Goal: Task Accomplishment & Management: Complete application form

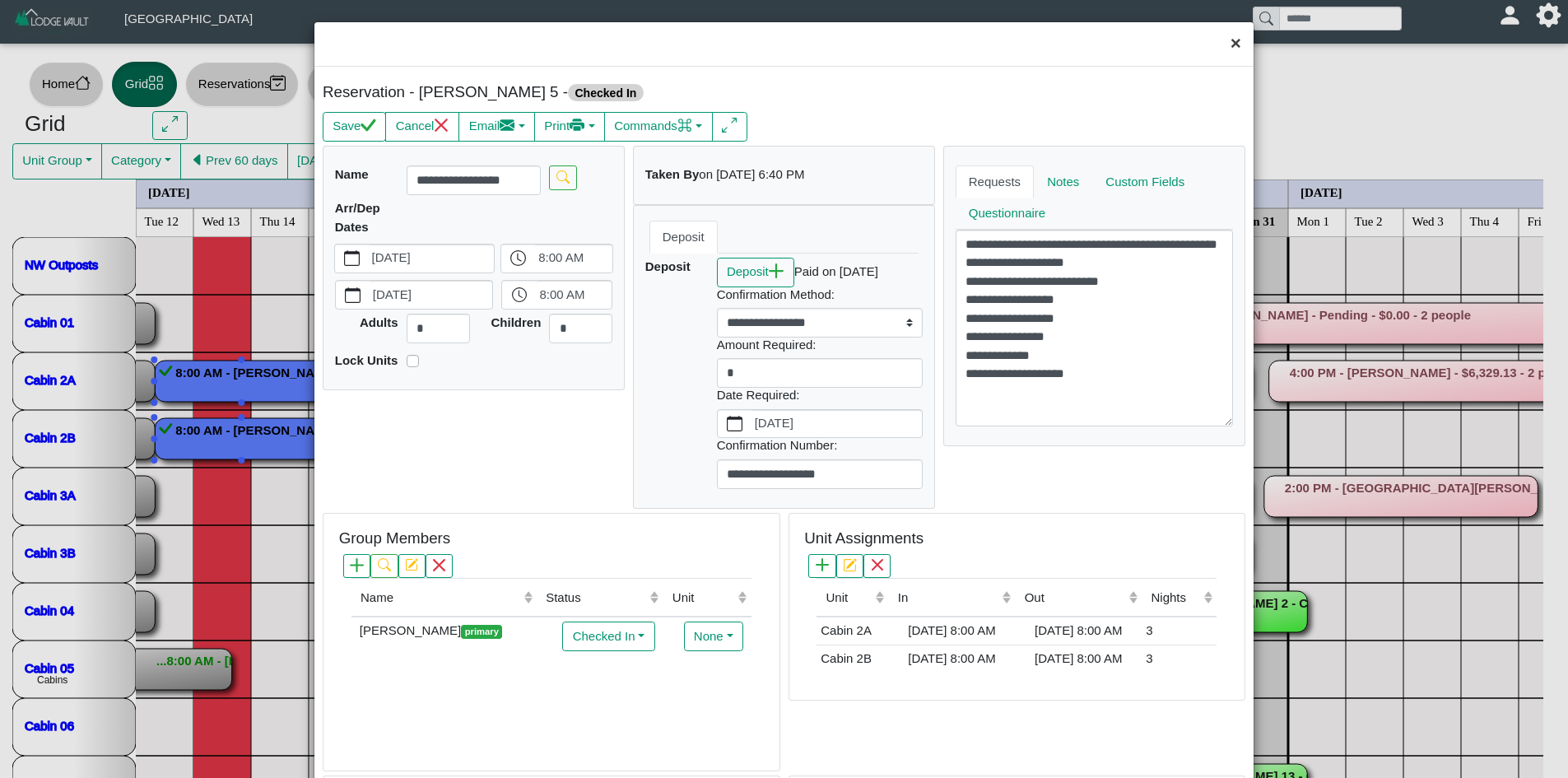
click at [1229, 45] on button "×" at bounding box center [1235, 44] width 35 height 43
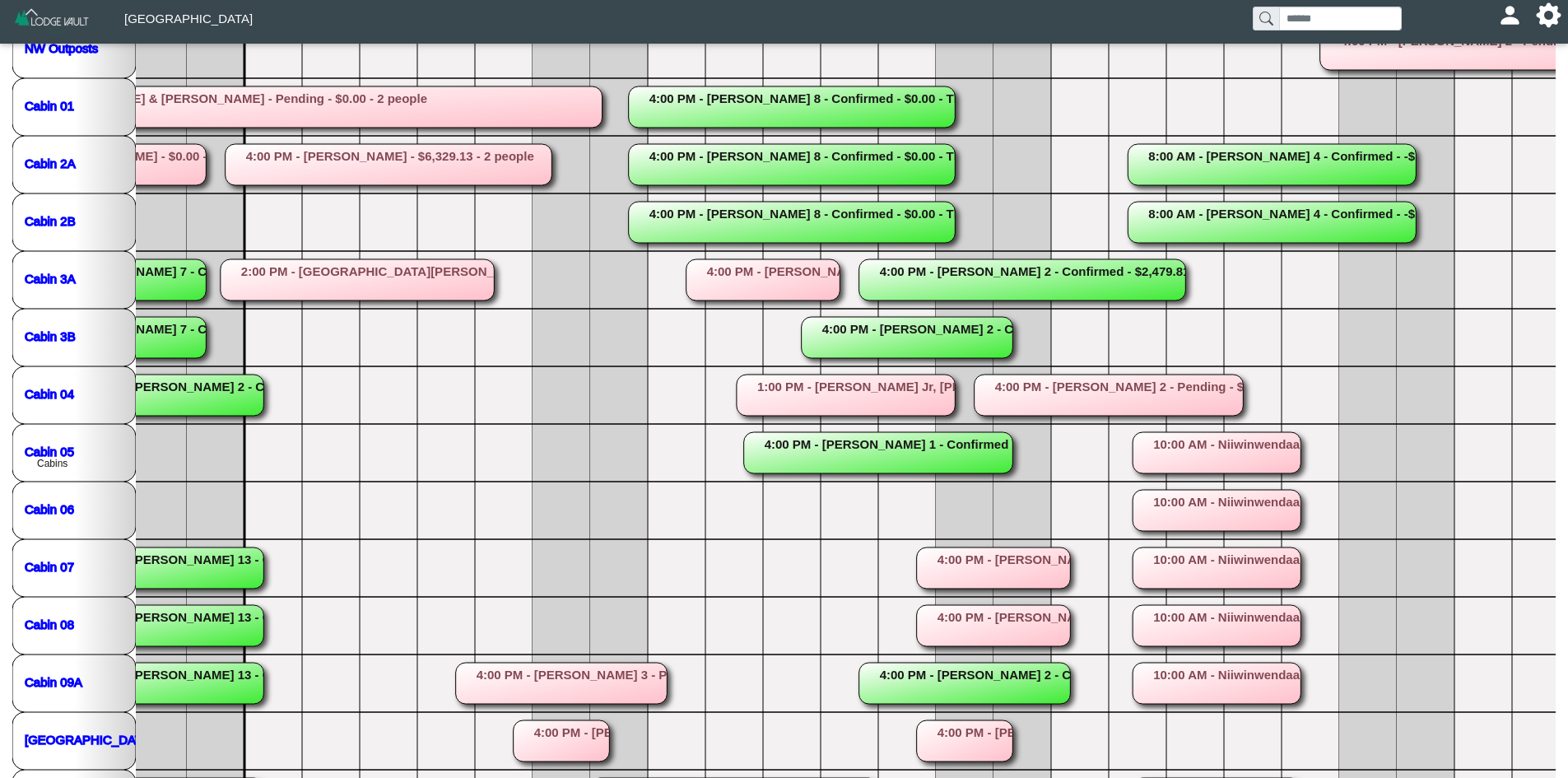
scroll to position [210, 0]
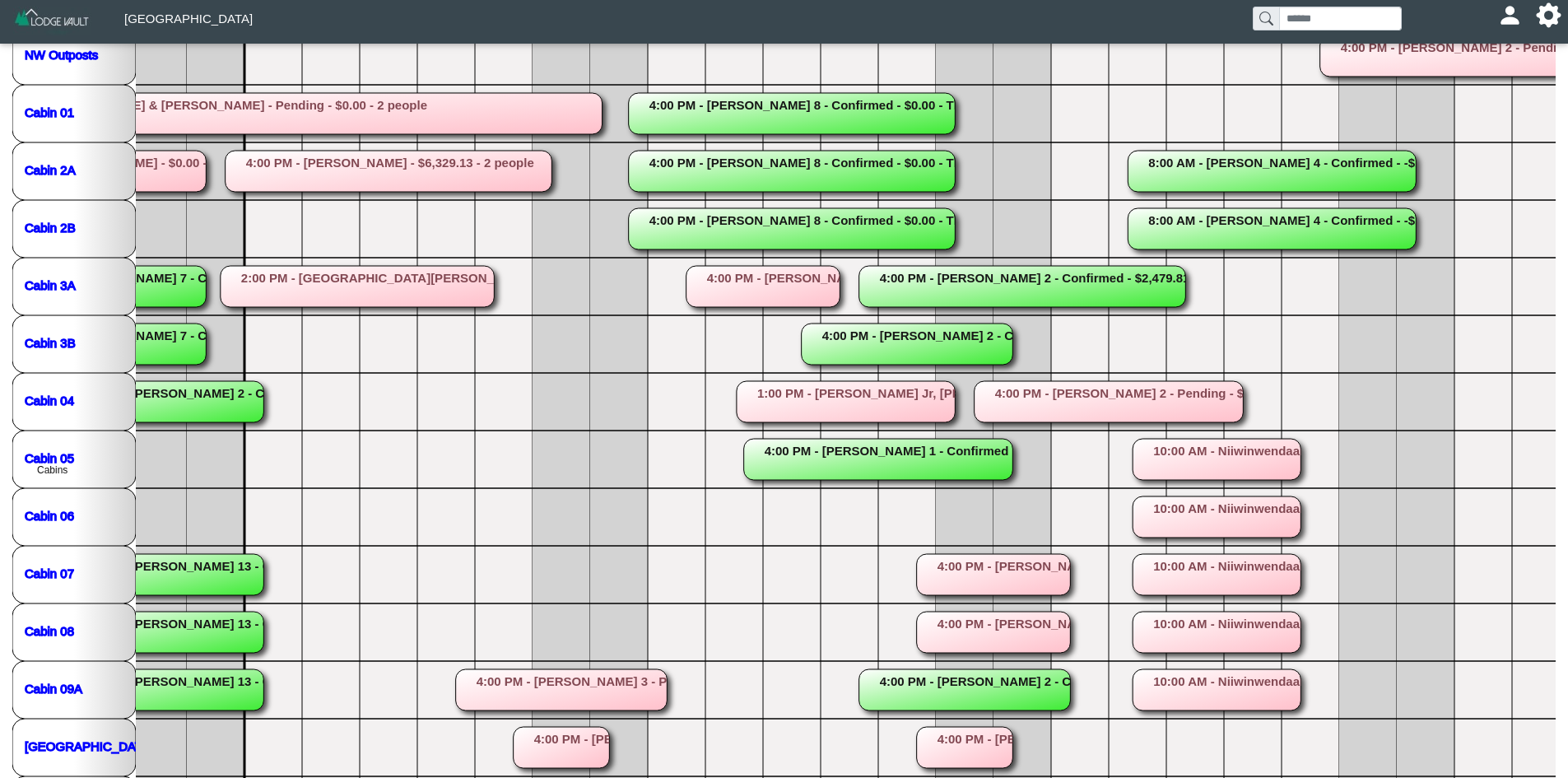
click at [989, 581] on rect at bounding box center [994, 575] width 154 height 41
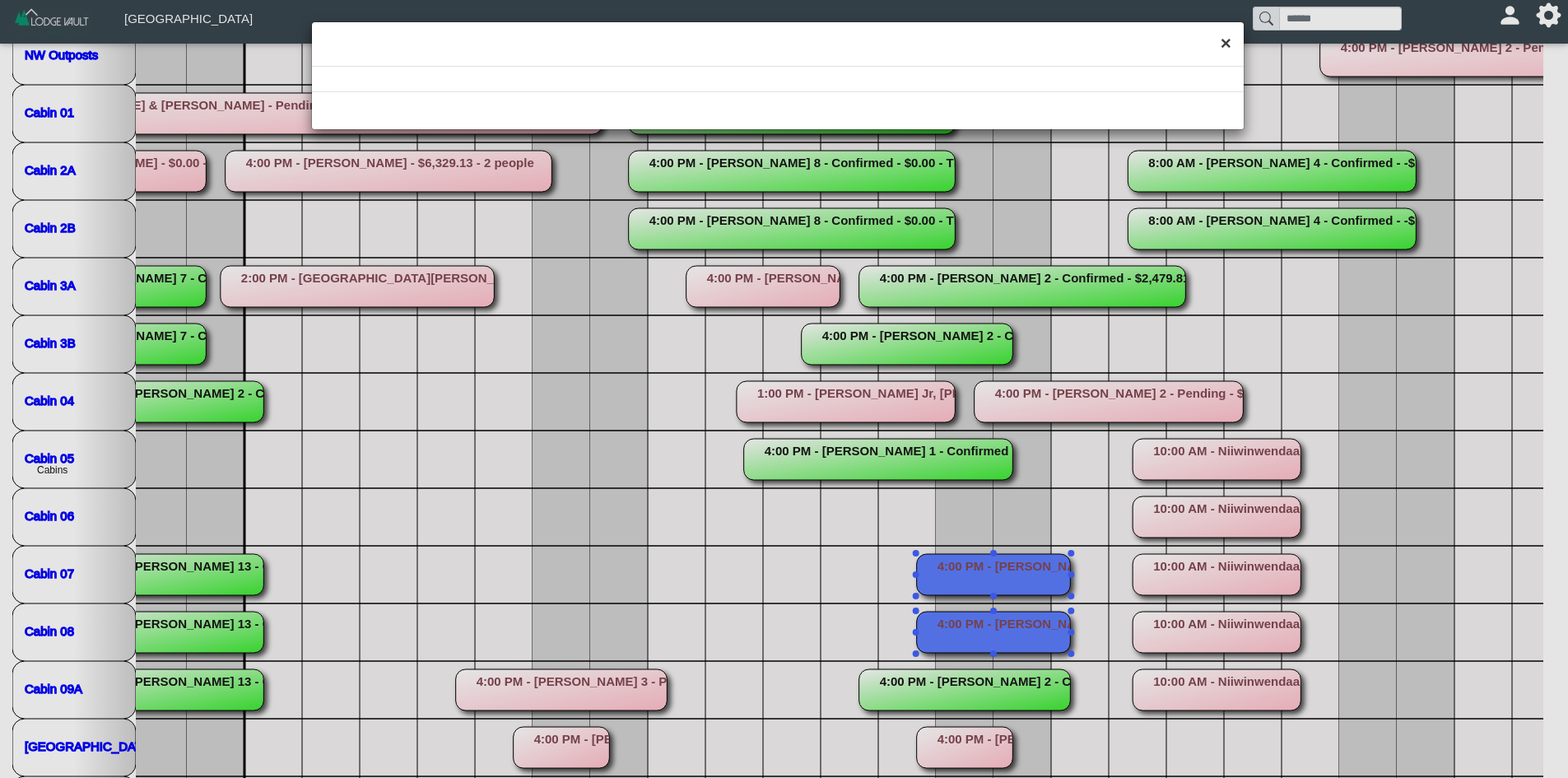
click at [1224, 41] on button "×" at bounding box center [1226, 44] width 35 height 43
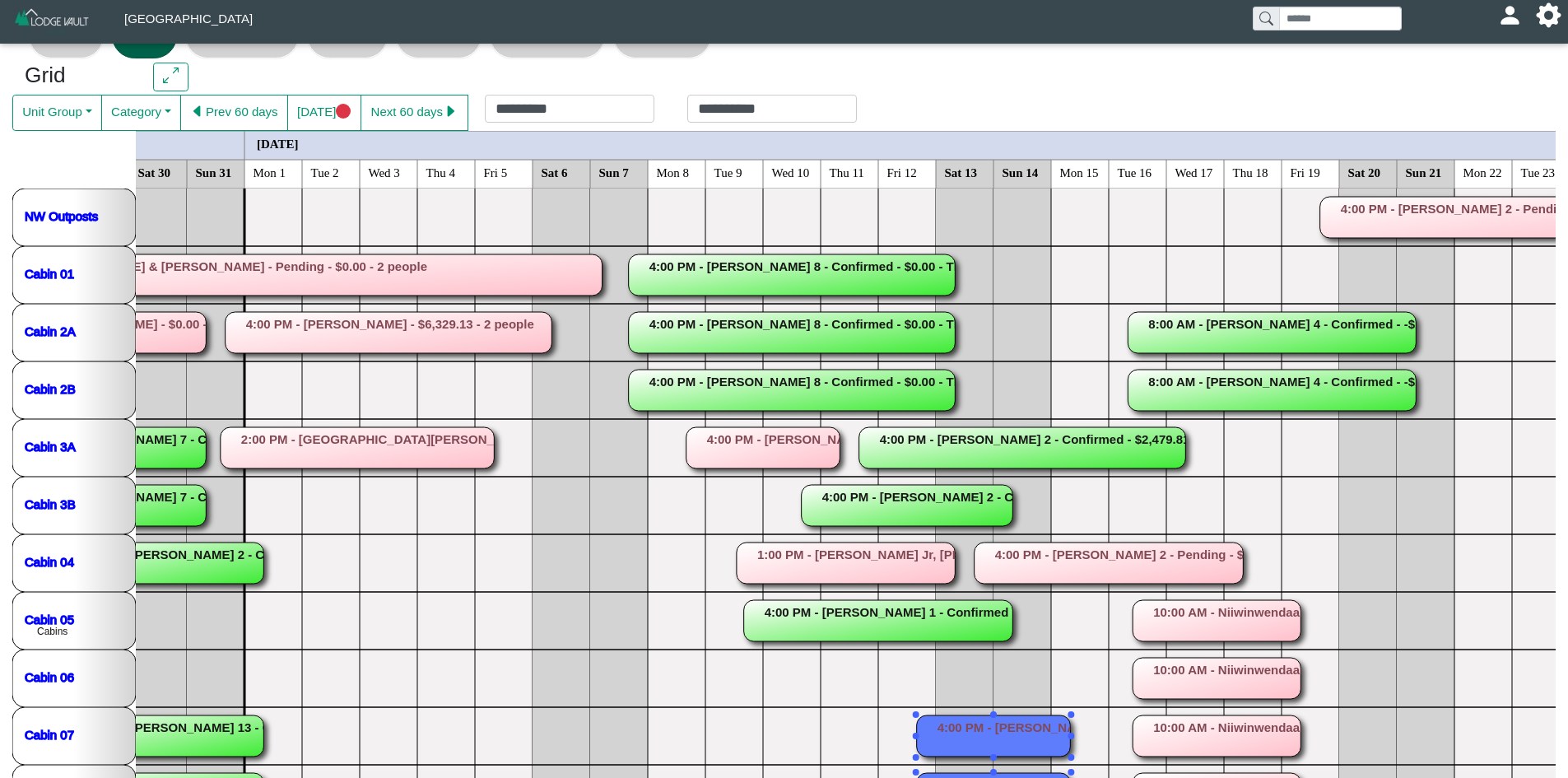
scroll to position [62, 0]
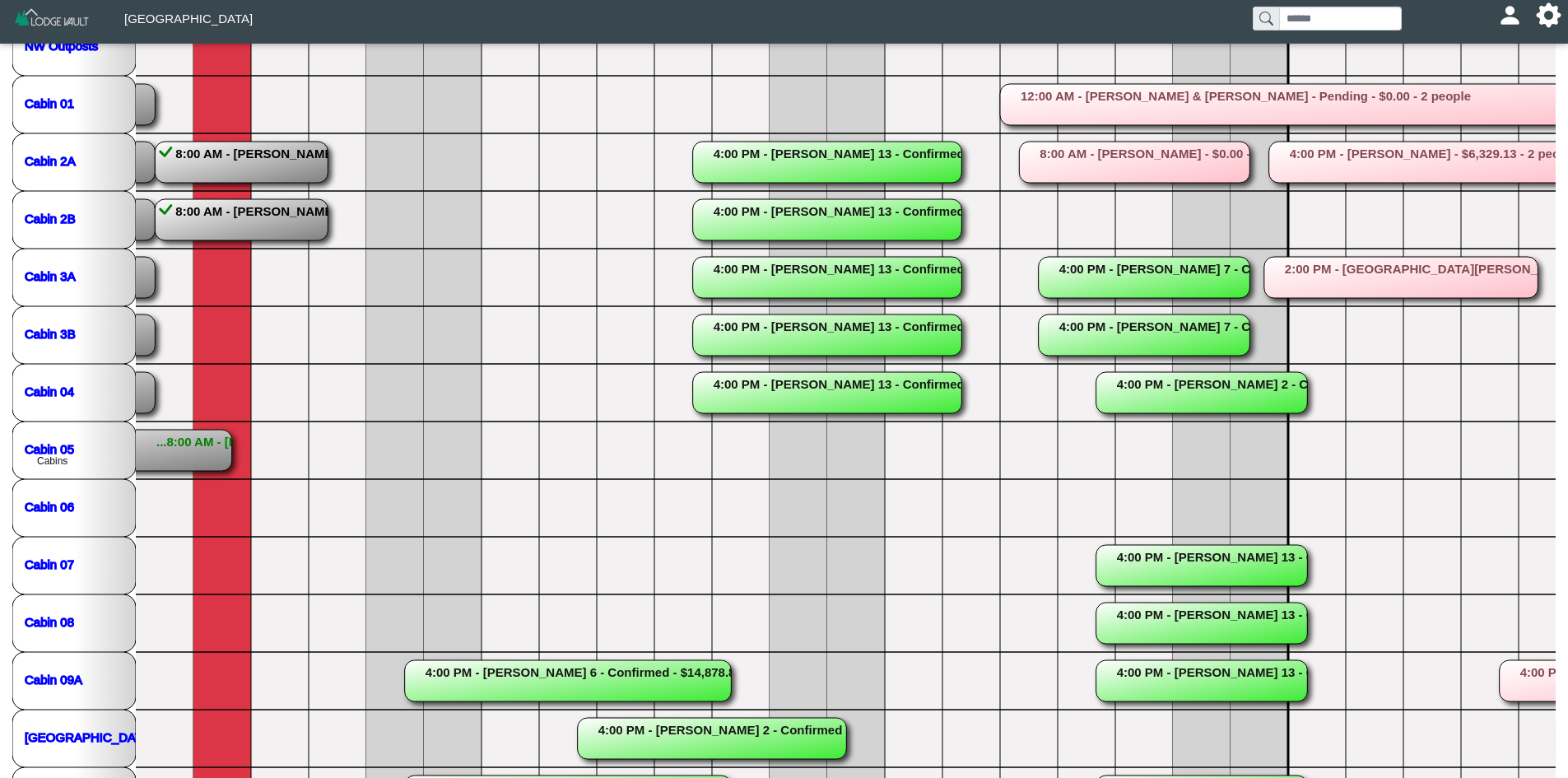
scroll to position [259, 0]
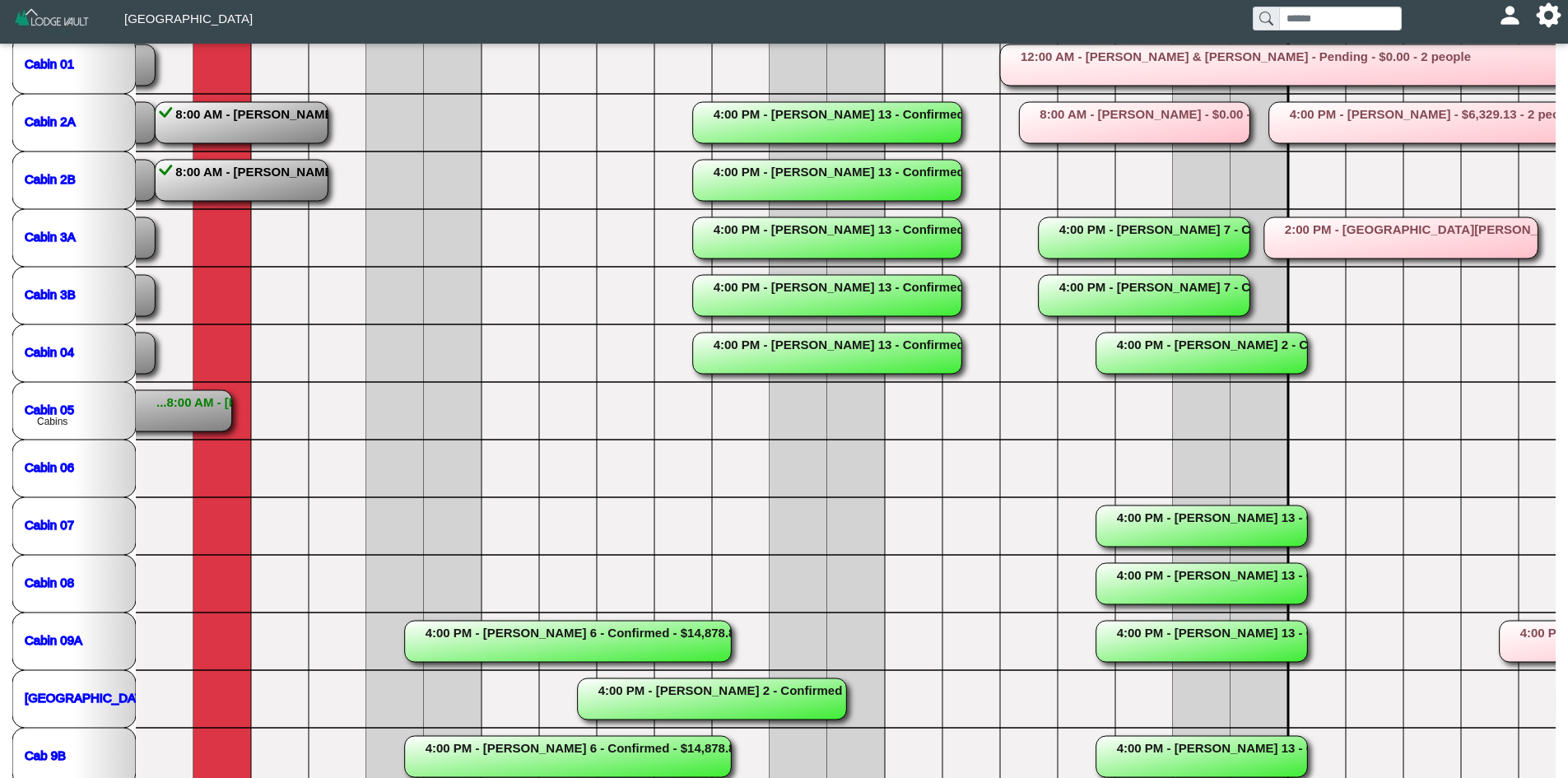
drag, startPoint x: 604, startPoint y: 633, endPoint x: 615, endPoint y: 633, distance: 11.0
click at [615, 633] on rect at bounding box center [568, 642] width 327 height 41
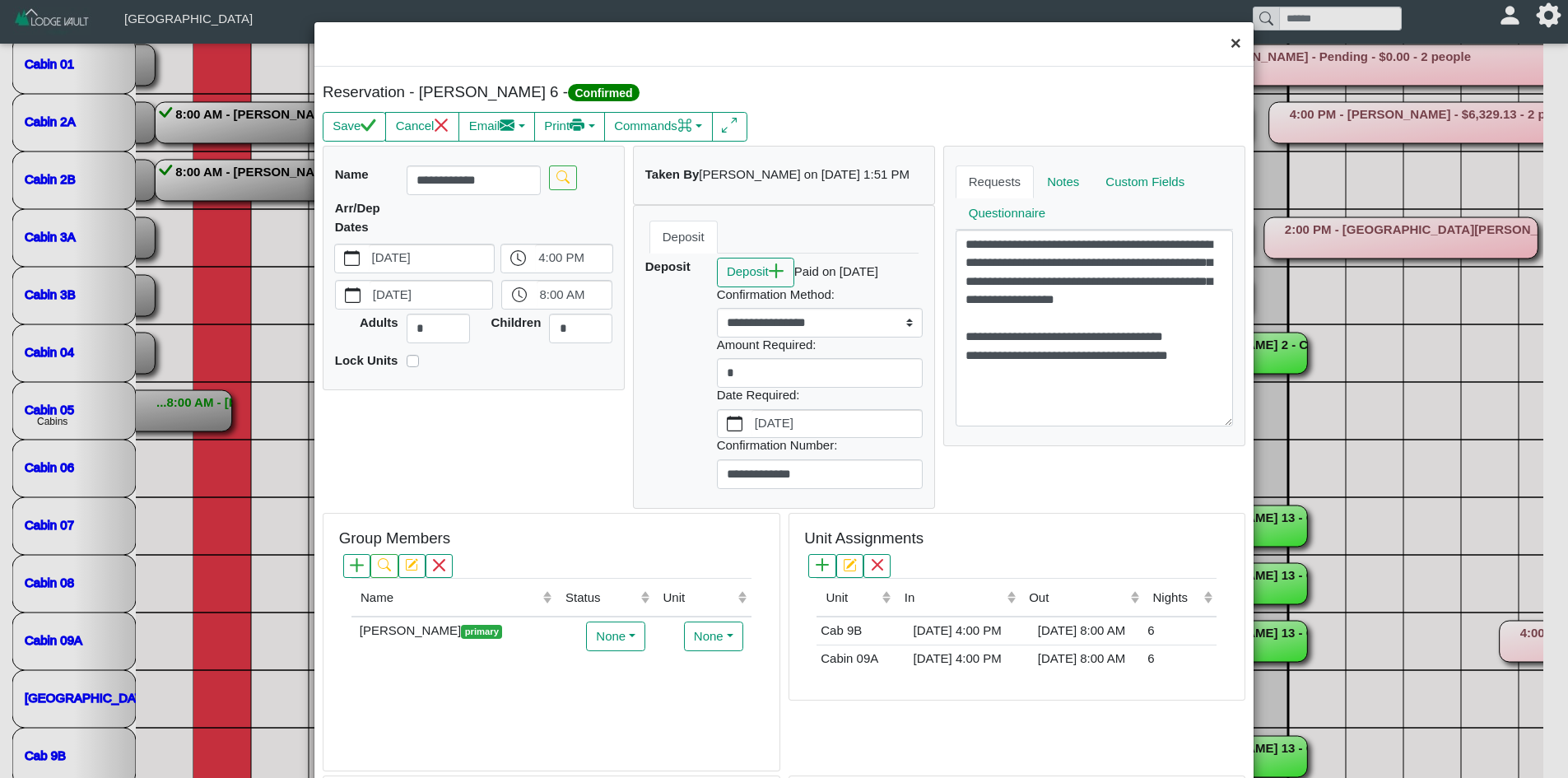
click at [1224, 45] on button "×" at bounding box center [1235, 44] width 35 height 43
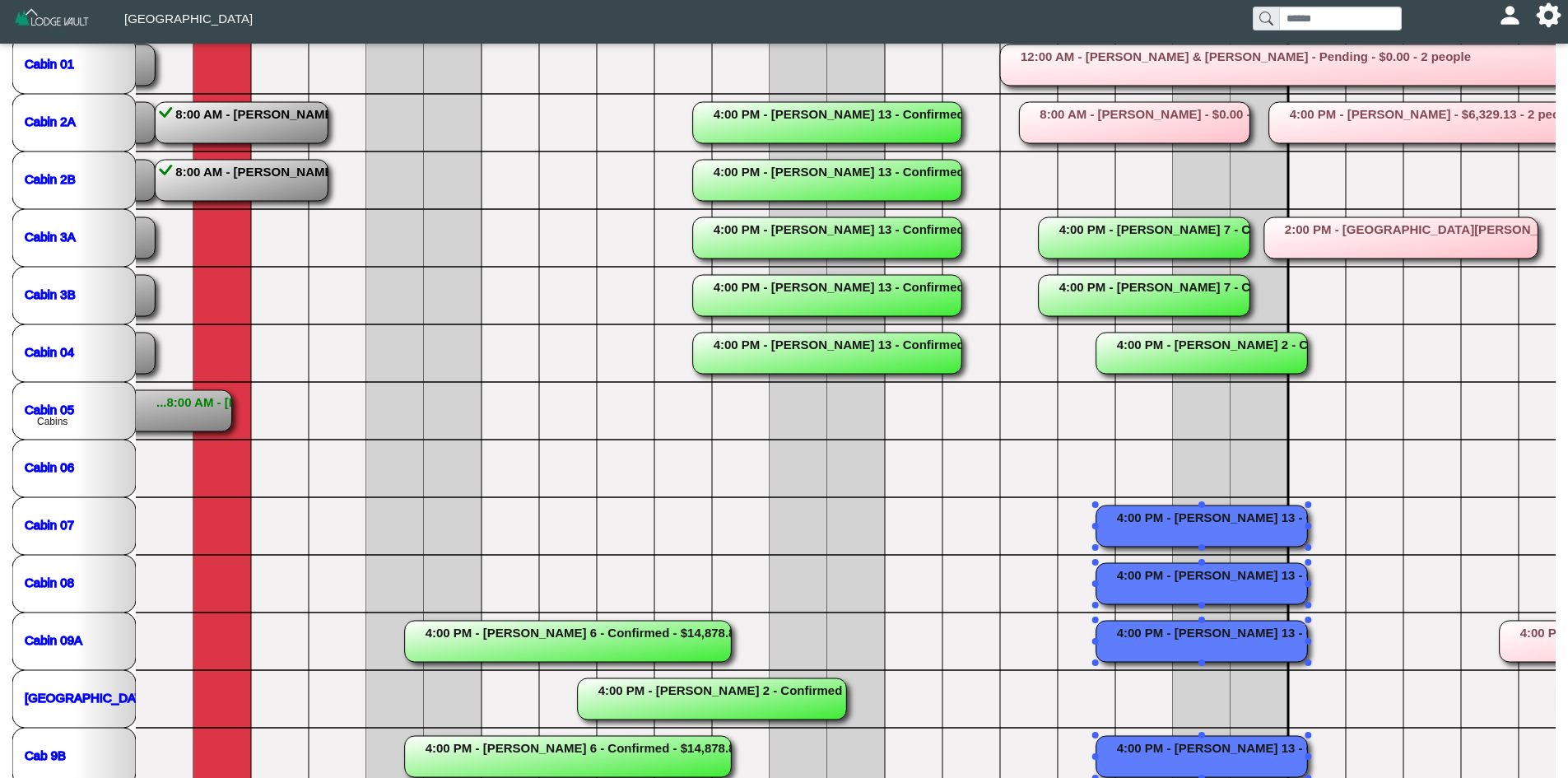
click at [1219, 586] on rect at bounding box center [1202, 584] width 212 height 41
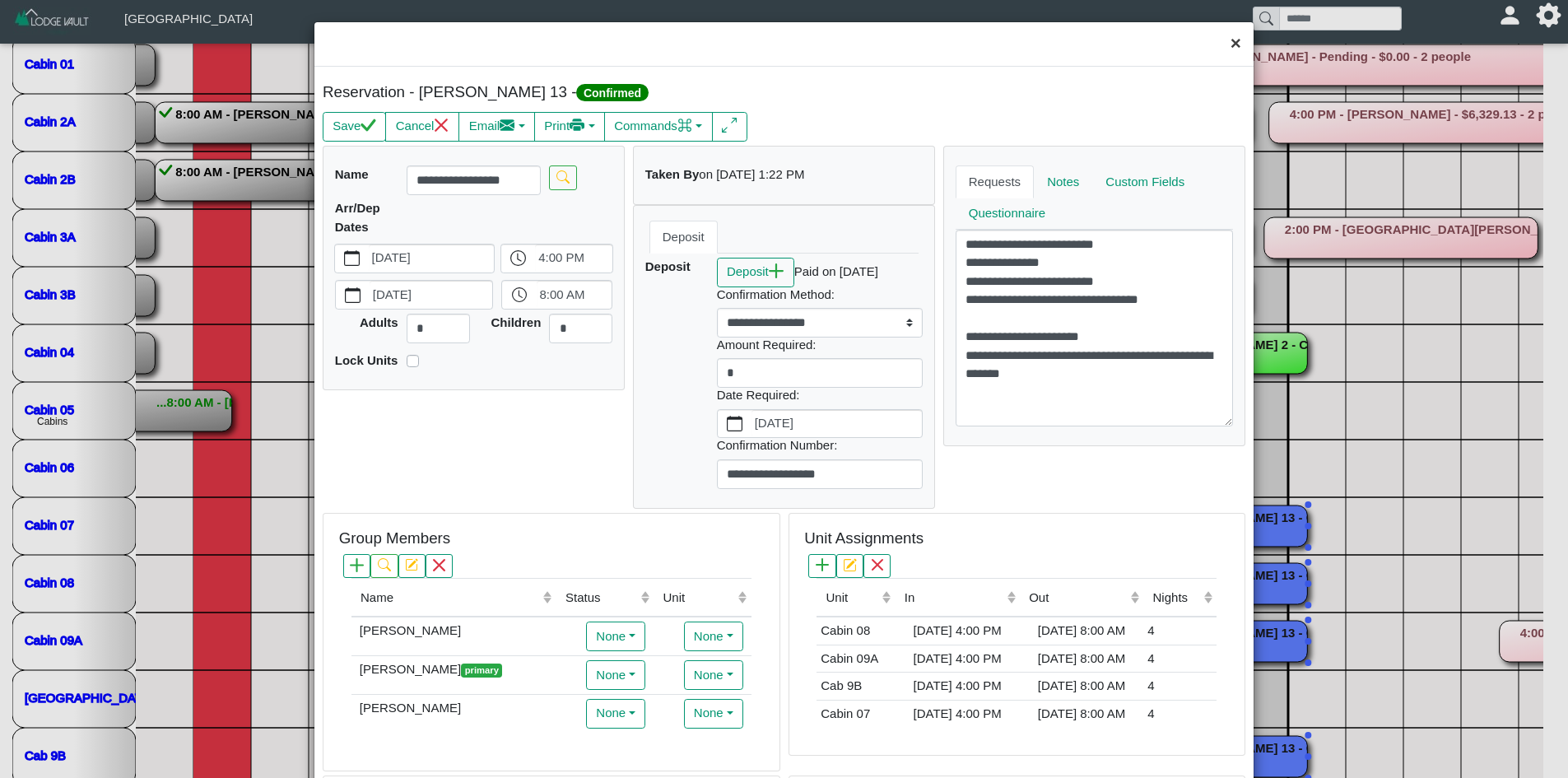
click at [1223, 42] on button "×" at bounding box center [1235, 44] width 35 height 43
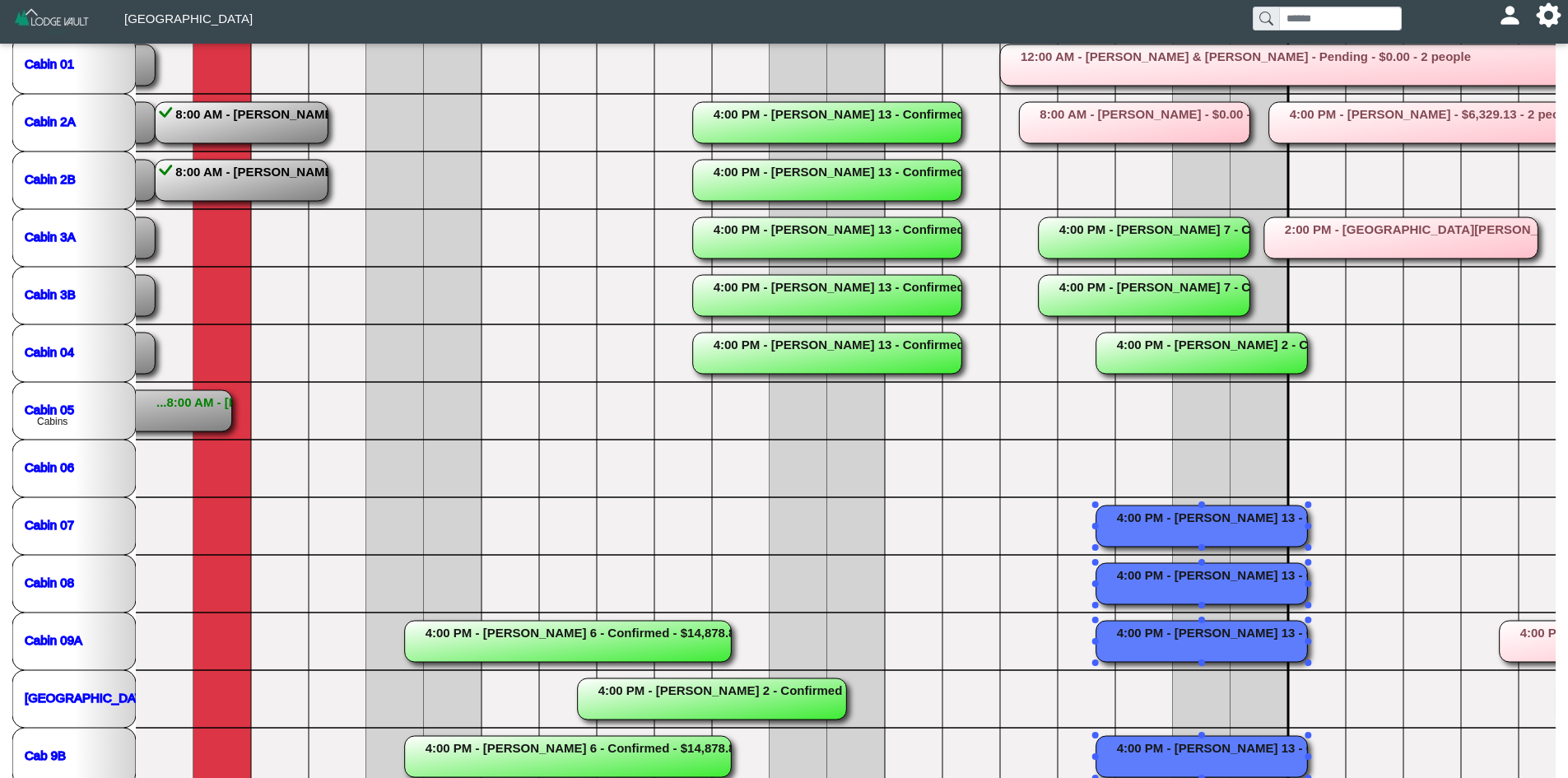
click at [1207, 103] on rect at bounding box center [1135, 123] width 231 height 41
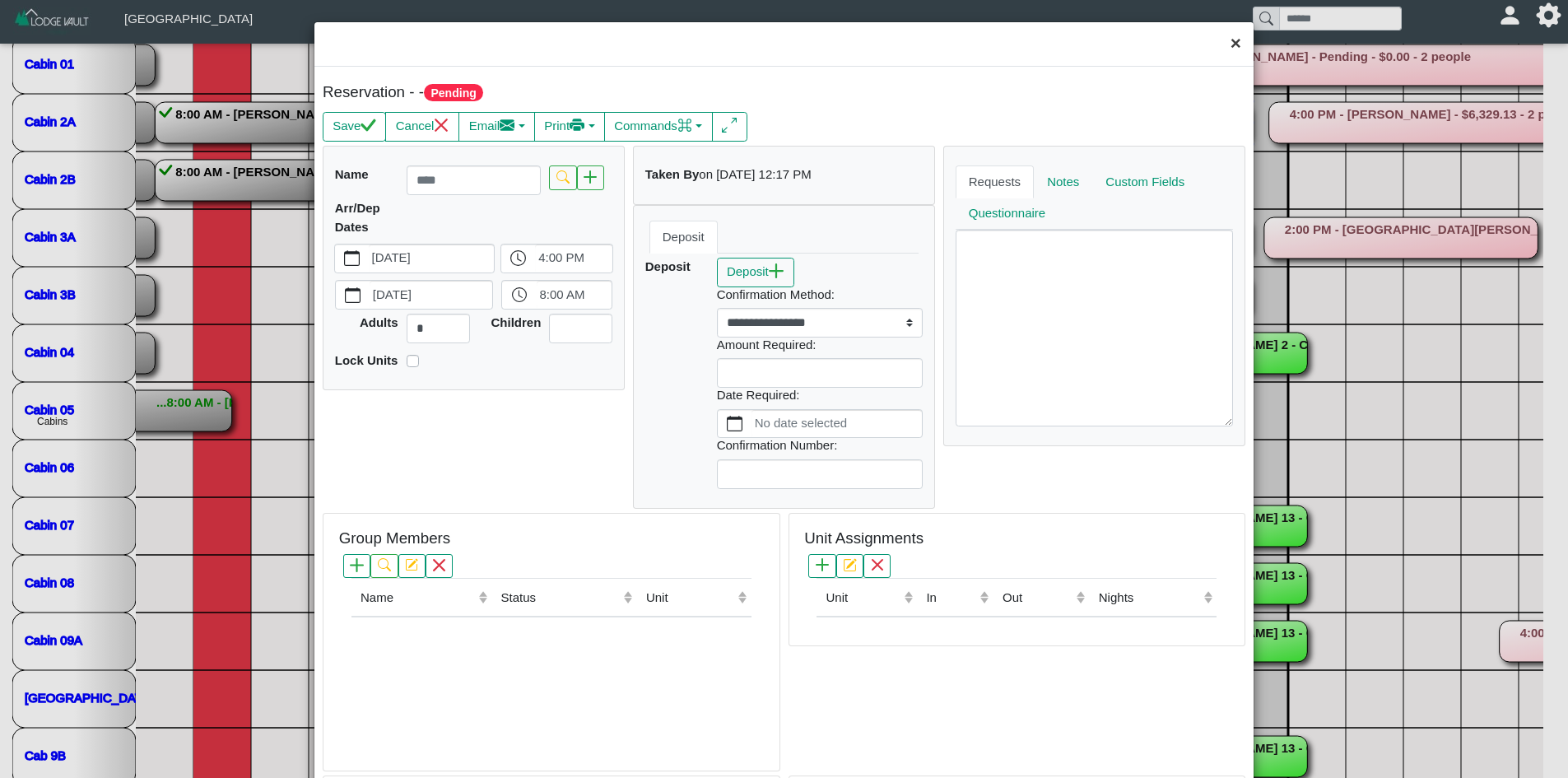
click at [1218, 35] on button "×" at bounding box center [1235, 44] width 35 height 43
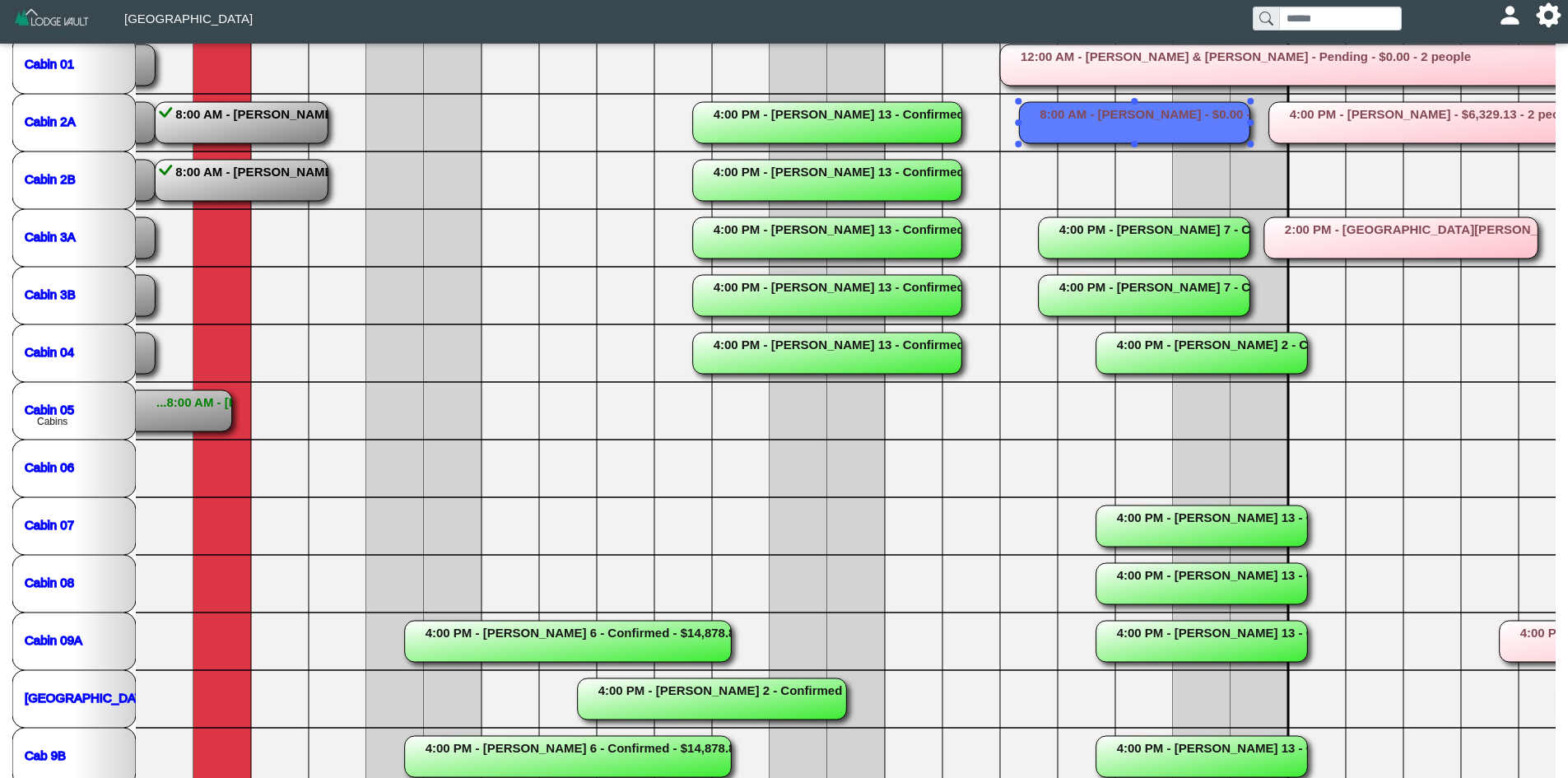
click at [676, 700] on rect at bounding box center [712, 700] width 269 height 41
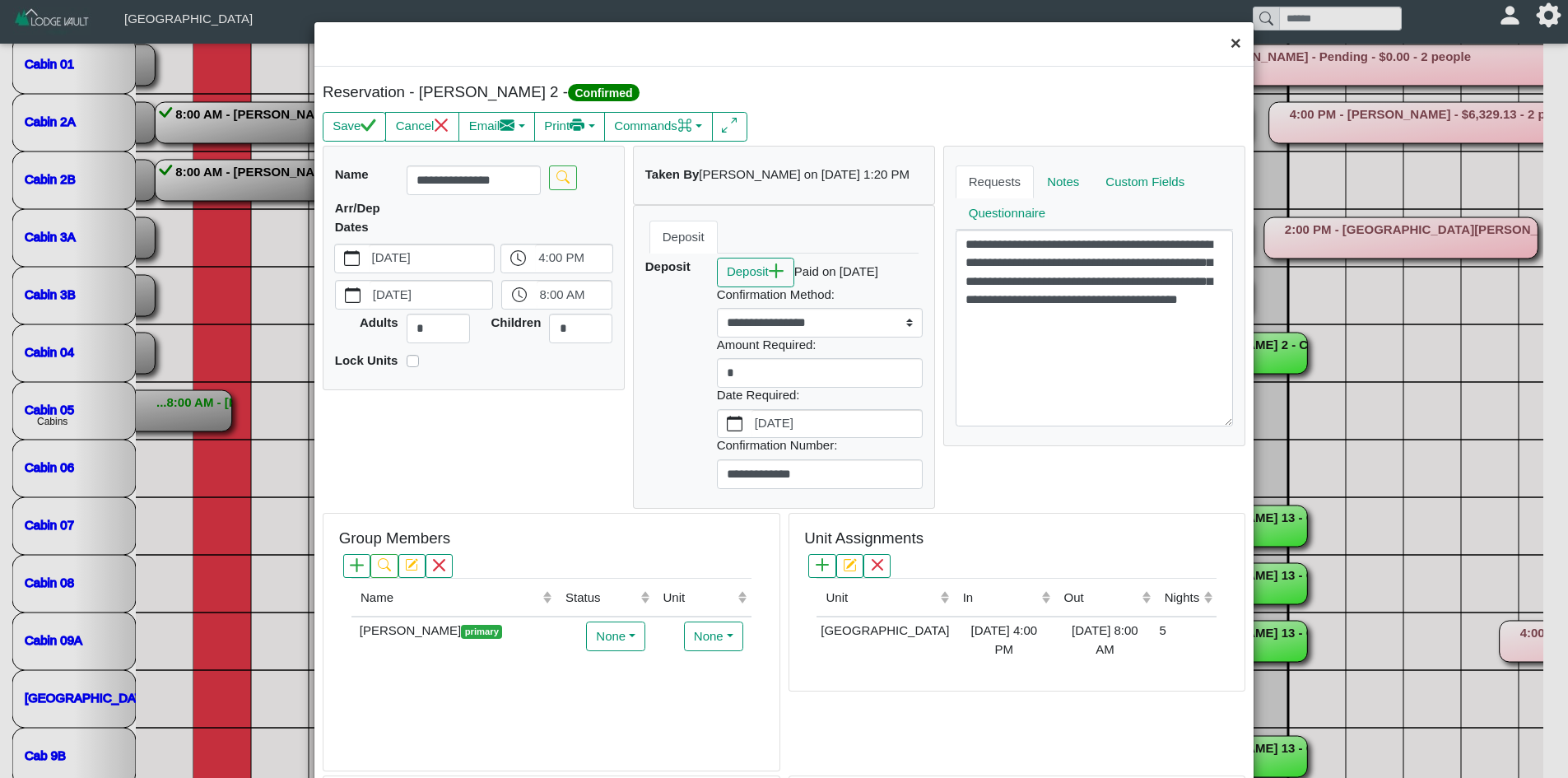
drag, startPoint x: 1222, startPoint y: 47, endPoint x: 1224, endPoint y: 83, distance: 36.1
click at [1222, 47] on button "×" at bounding box center [1235, 44] width 35 height 43
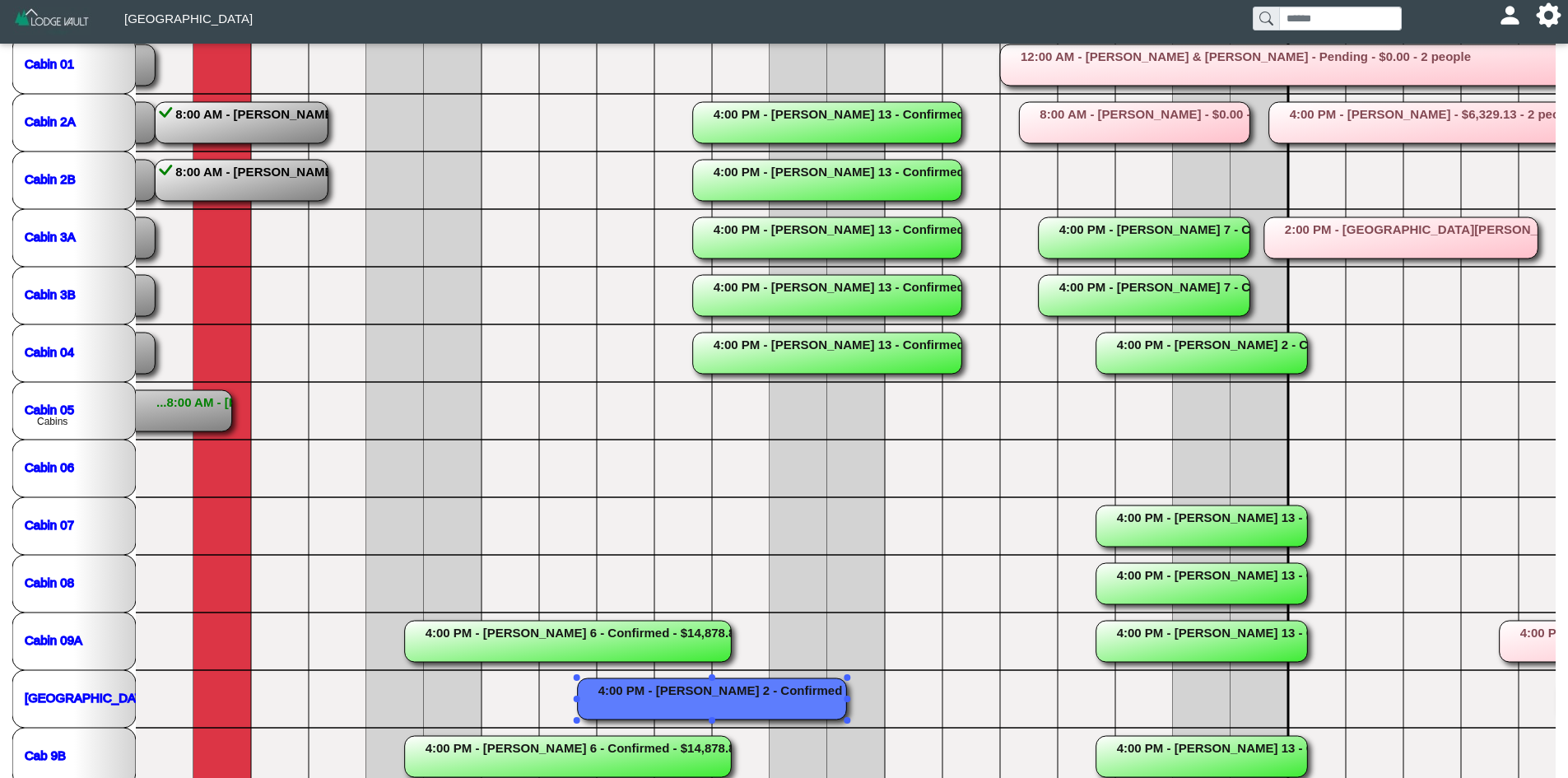
click at [813, 366] on rect at bounding box center [827, 353] width 269 height 41
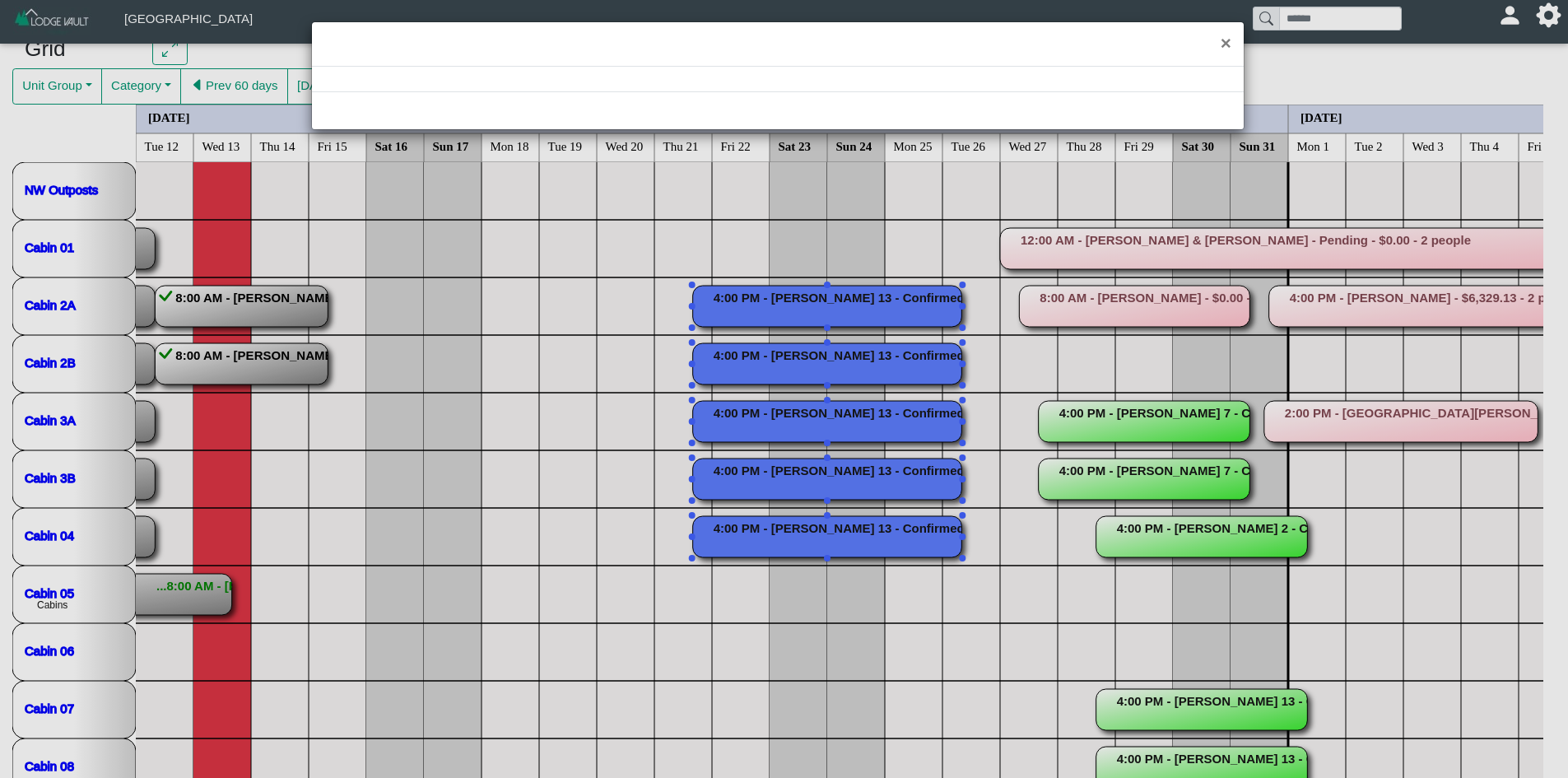
scroll to position [69, 0]
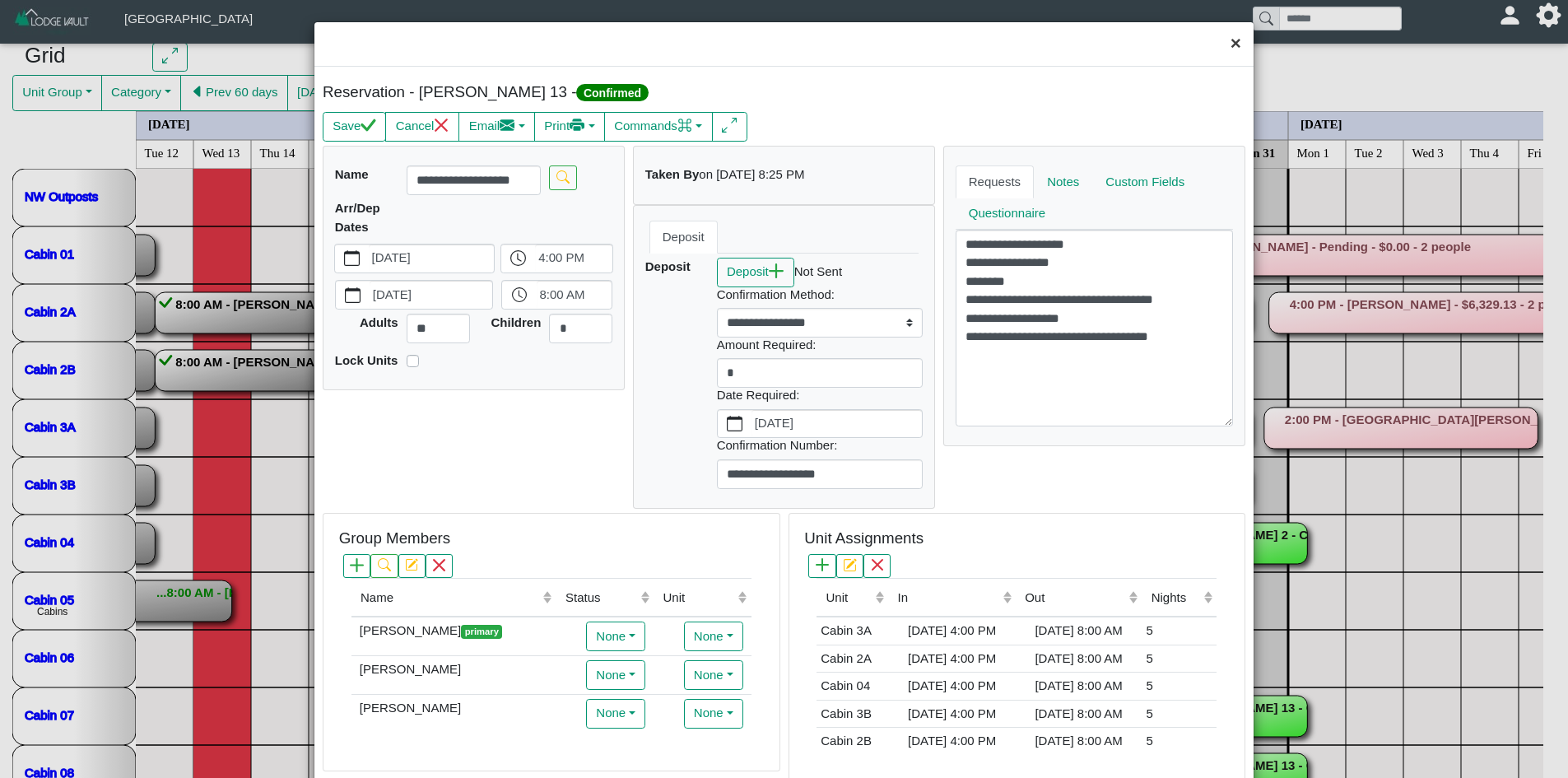
click at [1220, 40] on button "×" at bounding box center [1235, 44] width 35 height 43
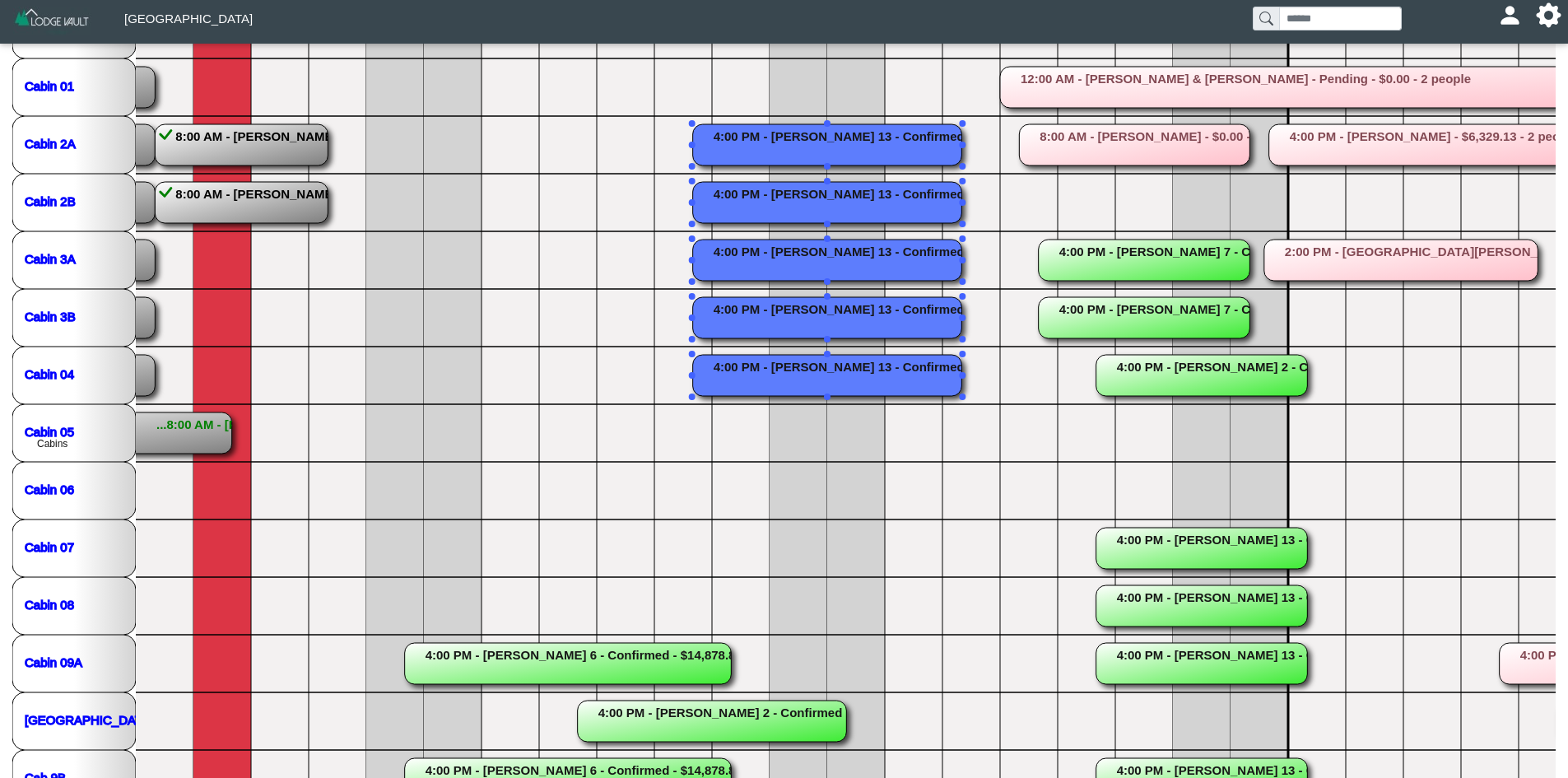
scroll to position [238, 0]
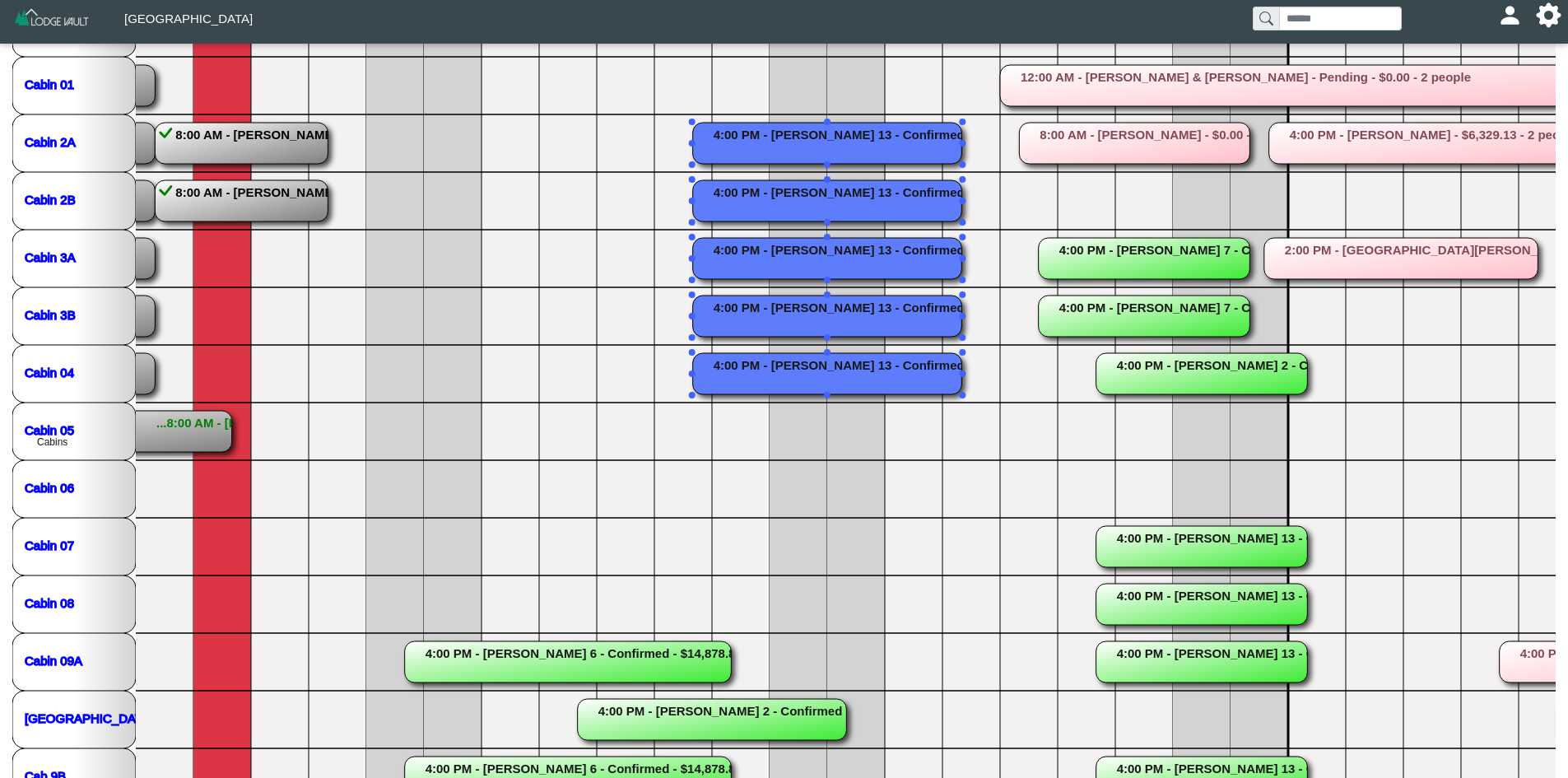
click at [900, 368] on rect at bounding box center [827, 374] width 269 height 41
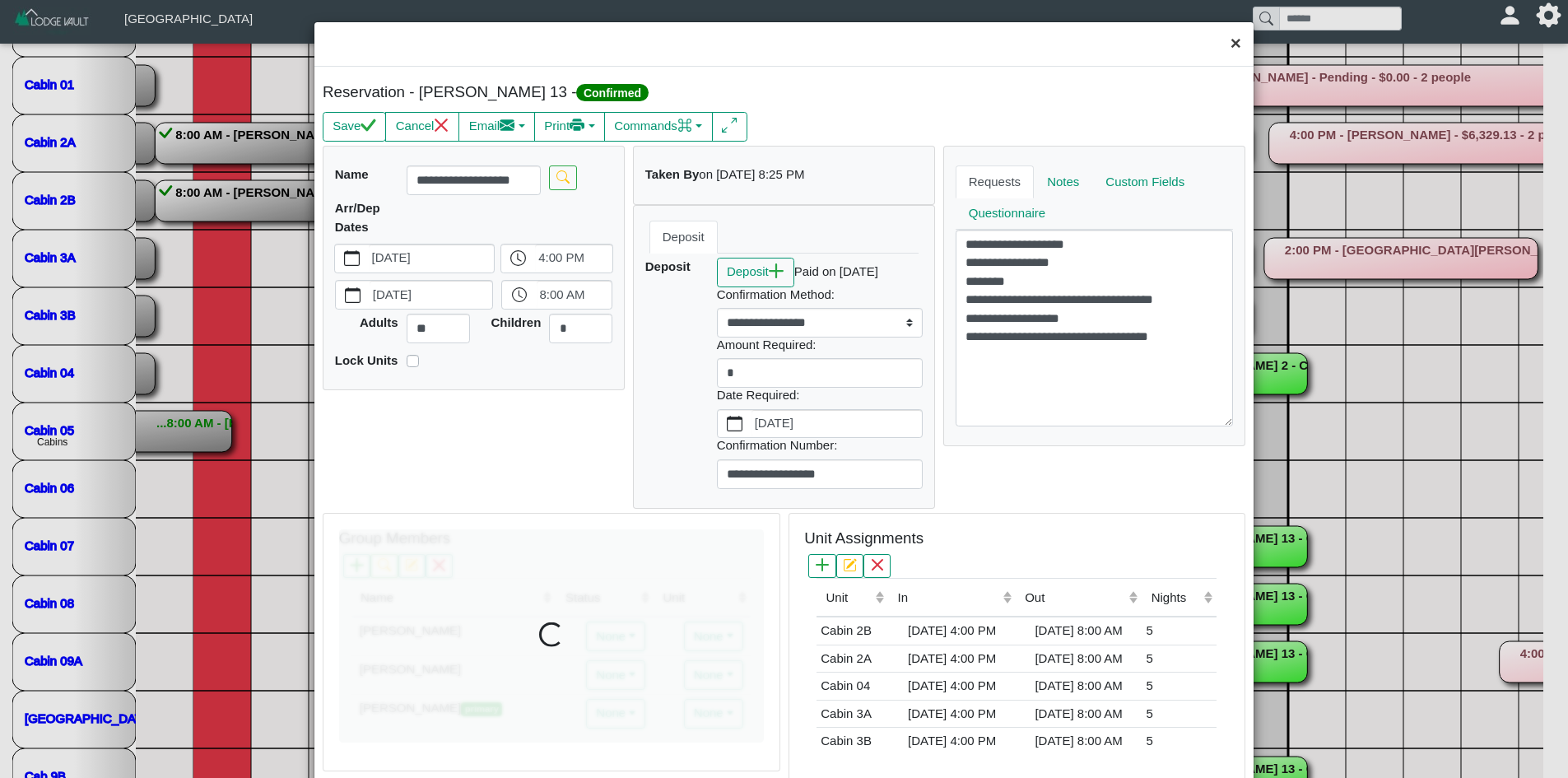
click at [1220, 43] on button "×" at bounding box center [1235, 44] width 35 height 43
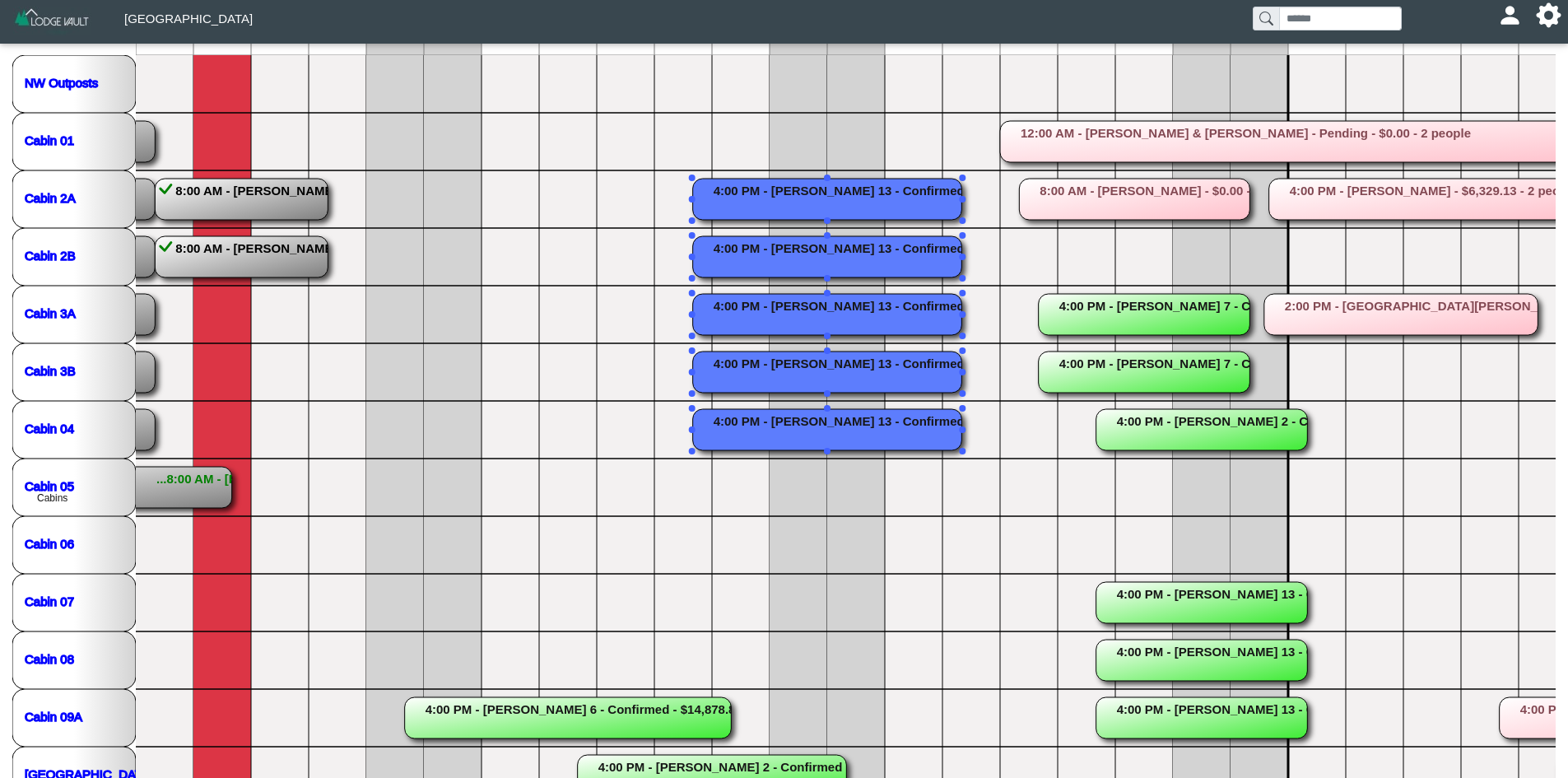
scroll to position [279, 0]
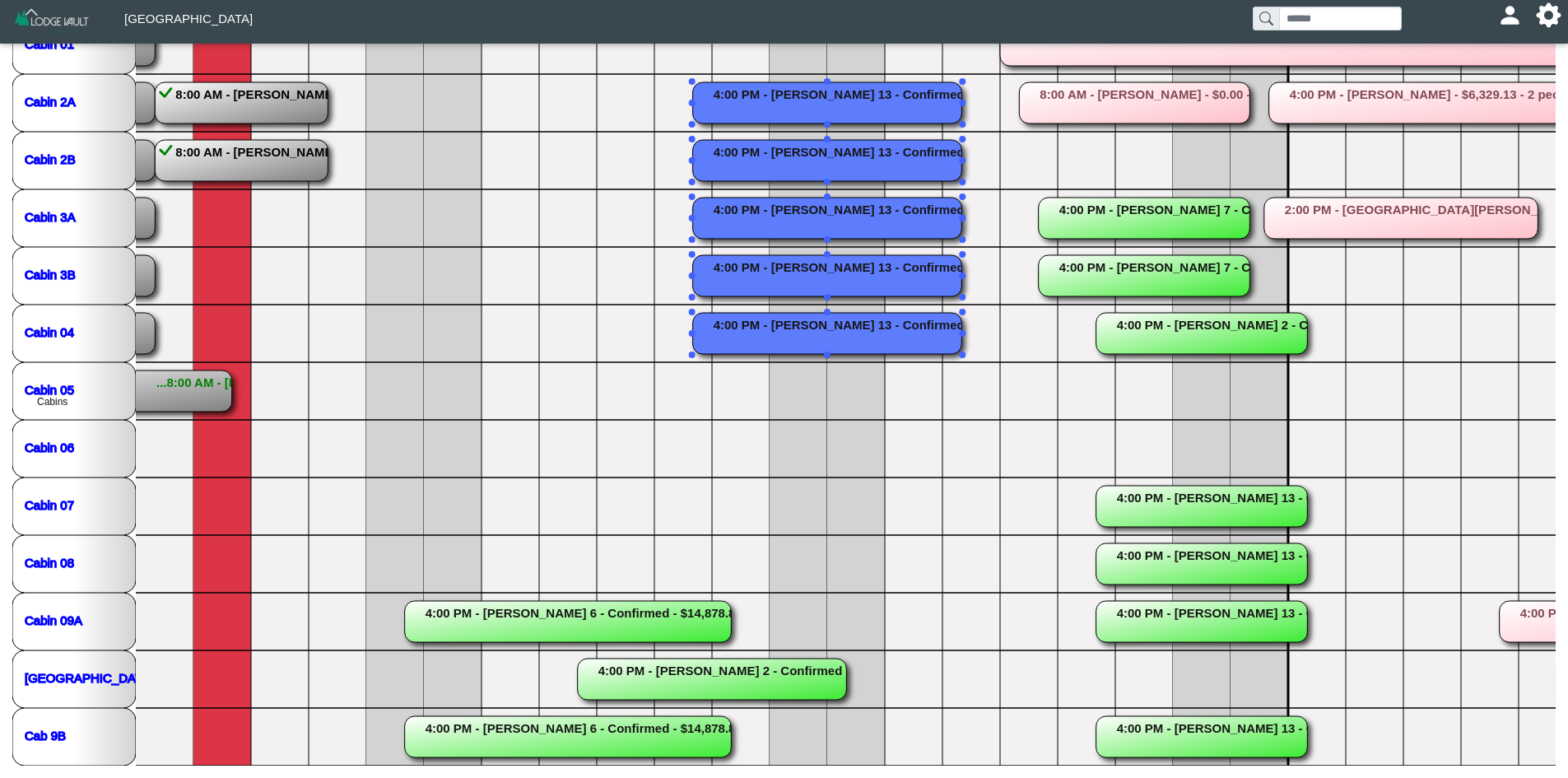
click at [1191, 506] on rect at bounding box center [1202, 507] width 212 height 41
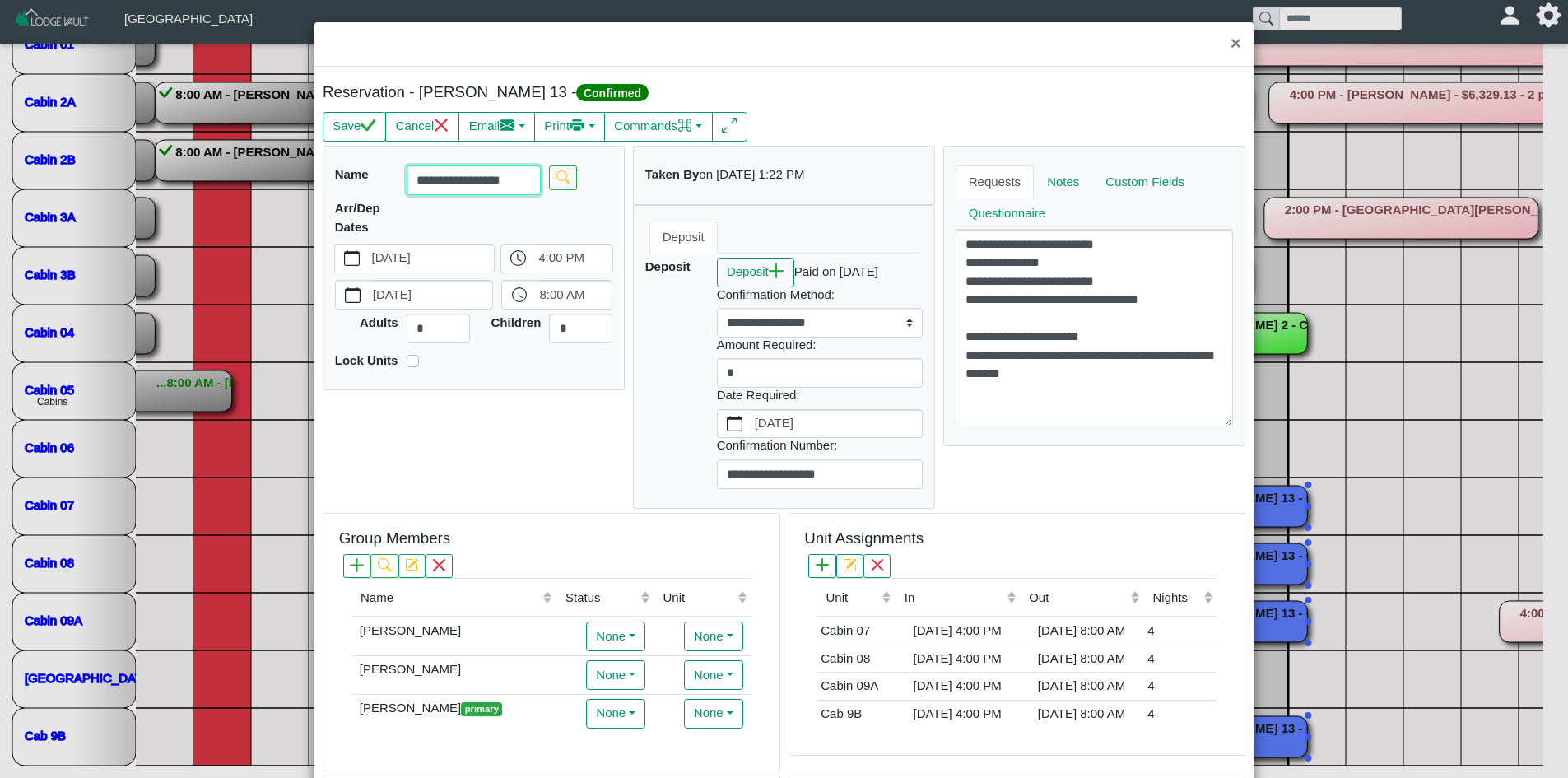
click at [509, 178] on input "**********" at bounding box center [474, 180] width 135 height 30
type input "**********"
click at [494, 421] on div "**********" at bounding box center [474, 328] width 310 height 364
click at [1226, 39] on button "×" at bounding box center [1235, 44] width 35 height 43
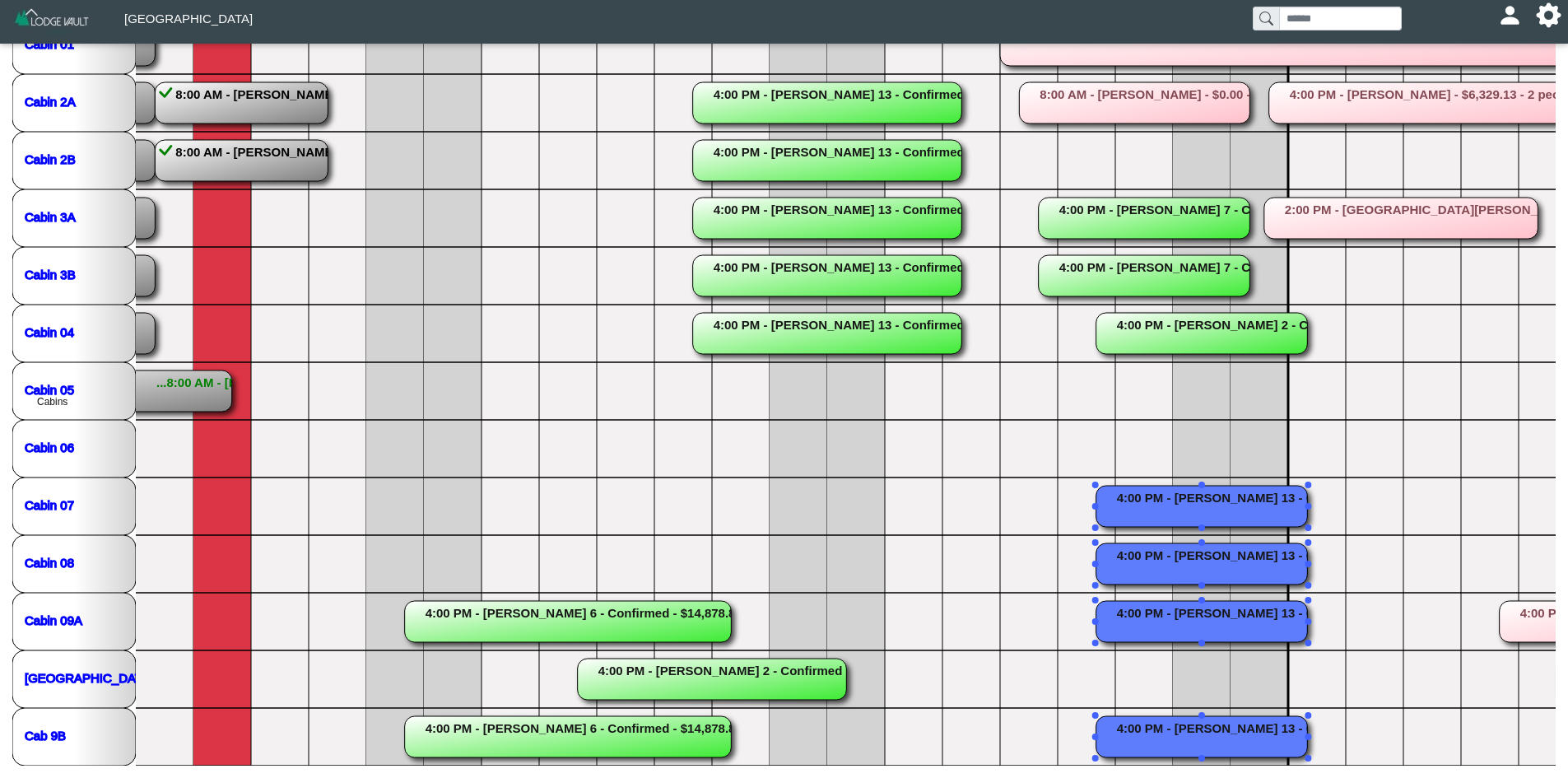
scroll to position [13, 0]
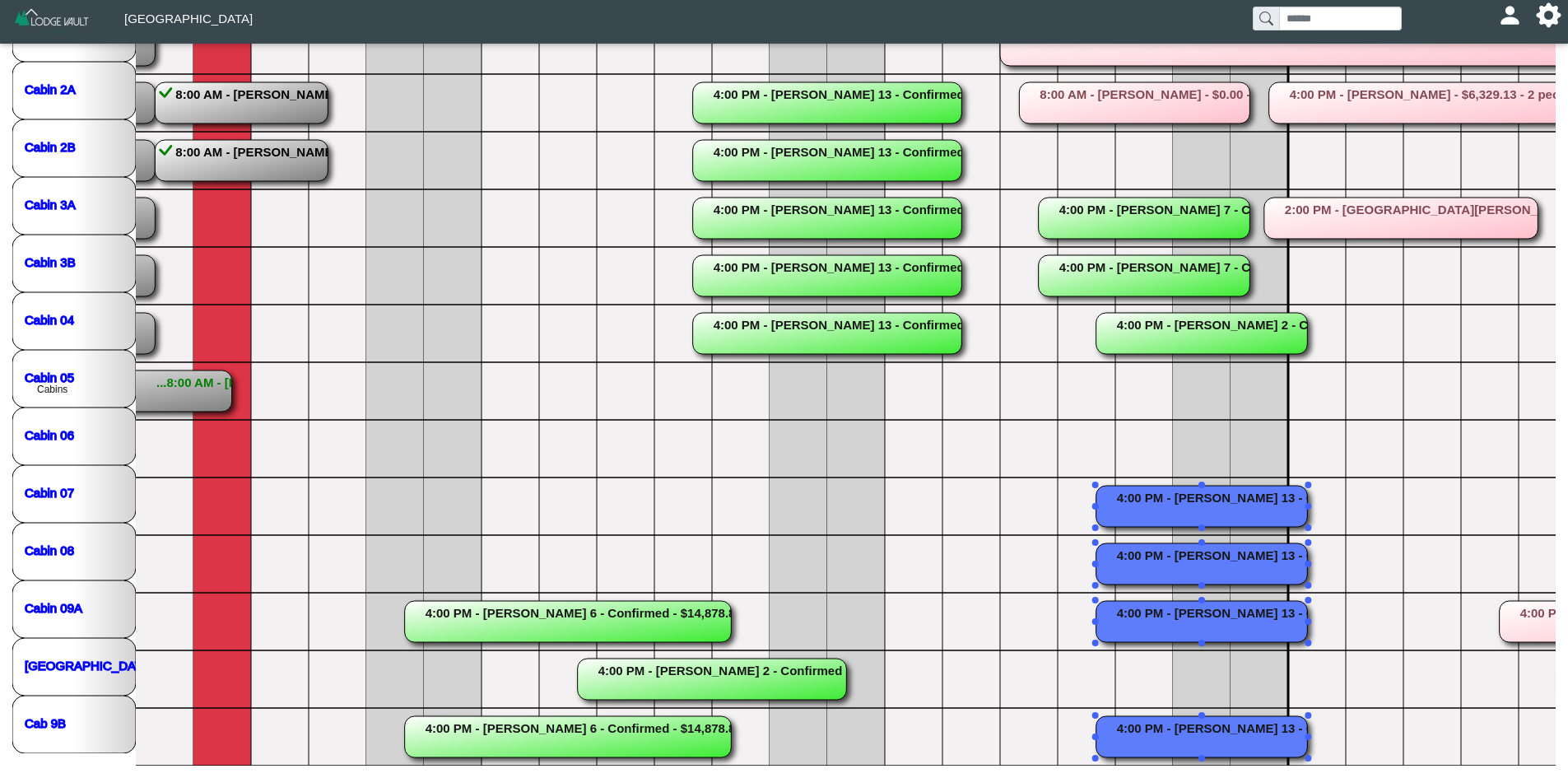
click at [1177, 496] on rect at bounding box center [1202, 507] width 212 height 41
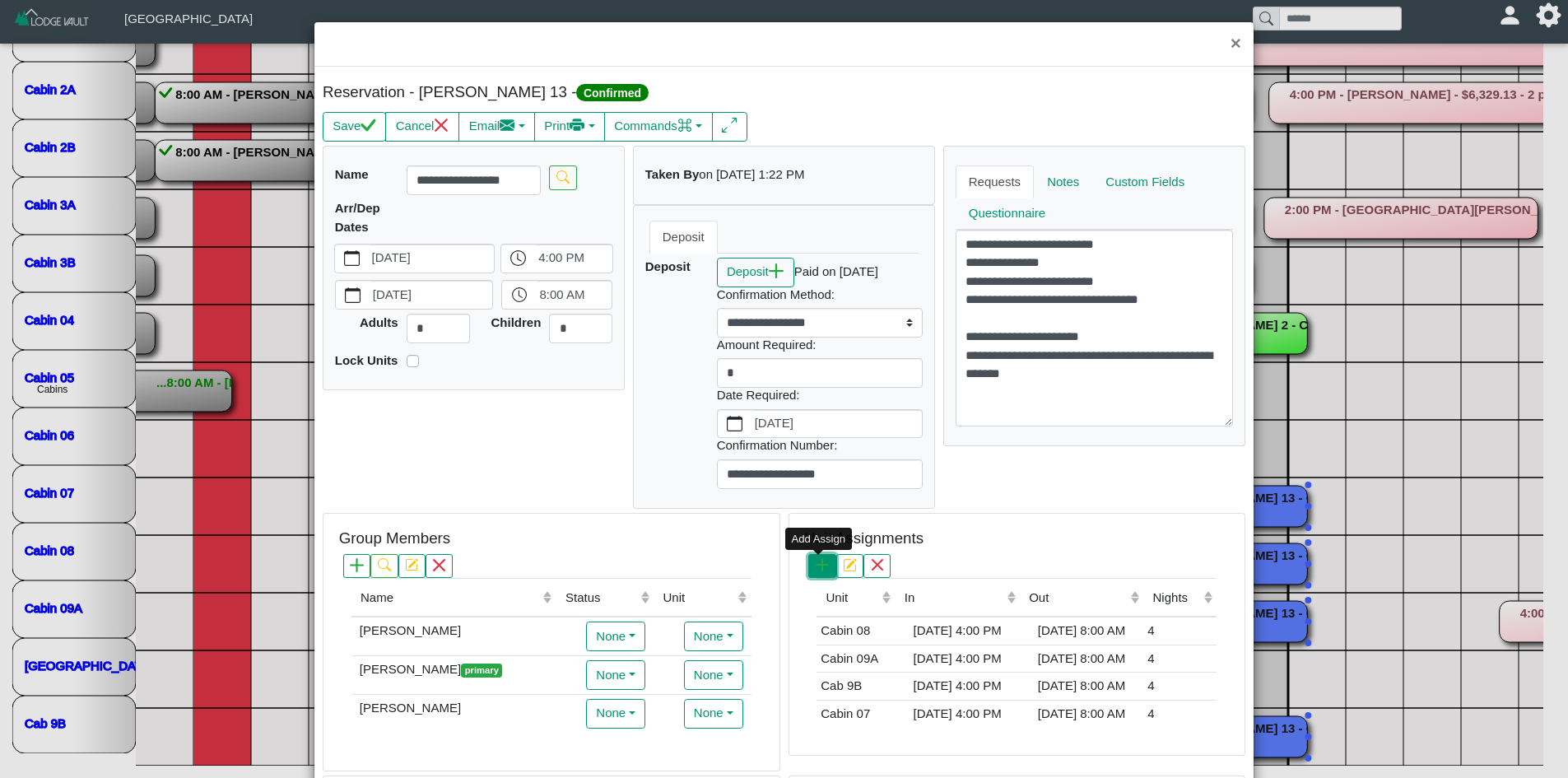
click at [816, 572] on icon "plus" at bounding box center [822, 564] width 14 height 14
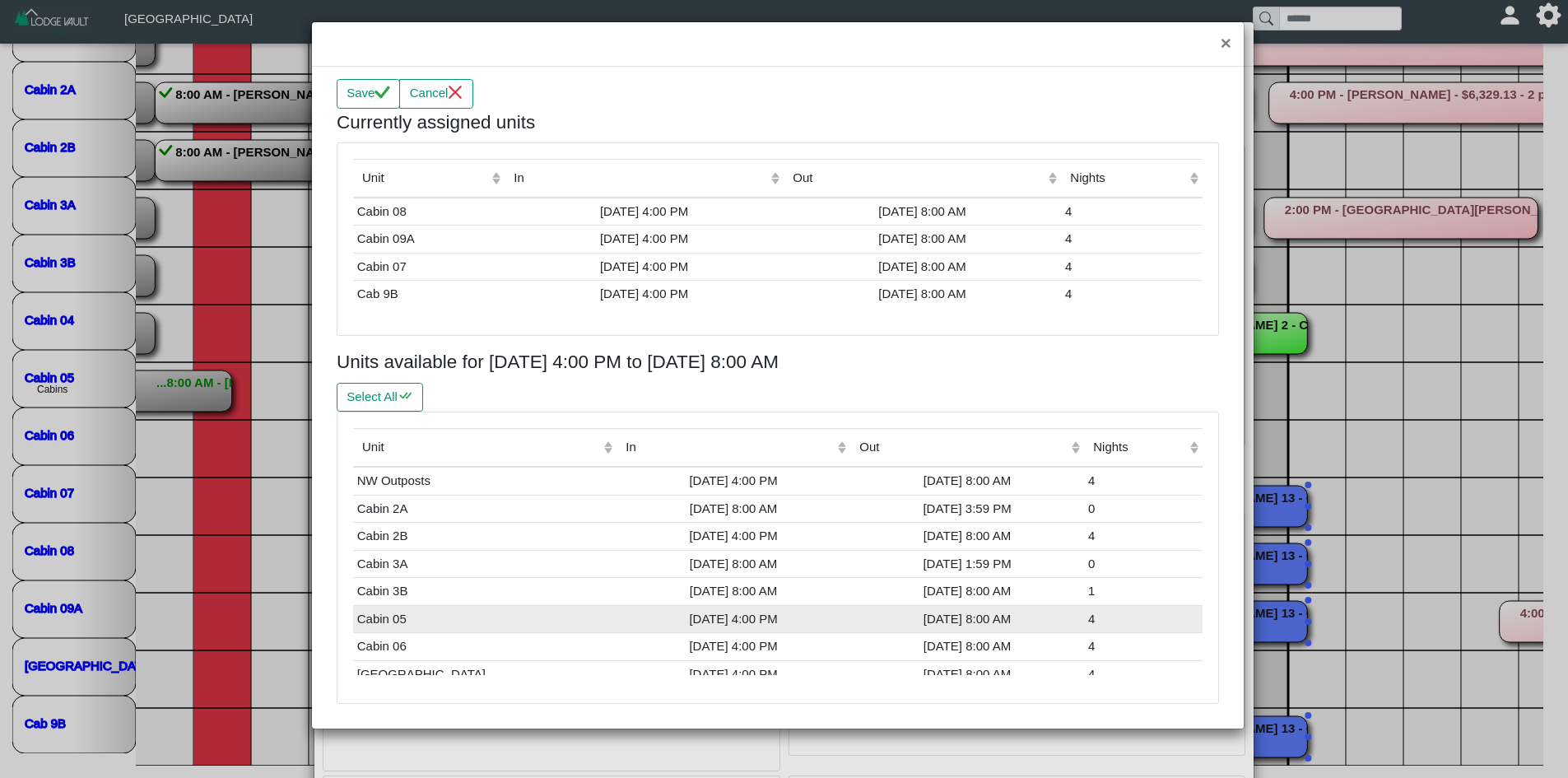
click at [406, 615] on td "Cabin 05" at bounding box center [485, 618] width 263 height 28
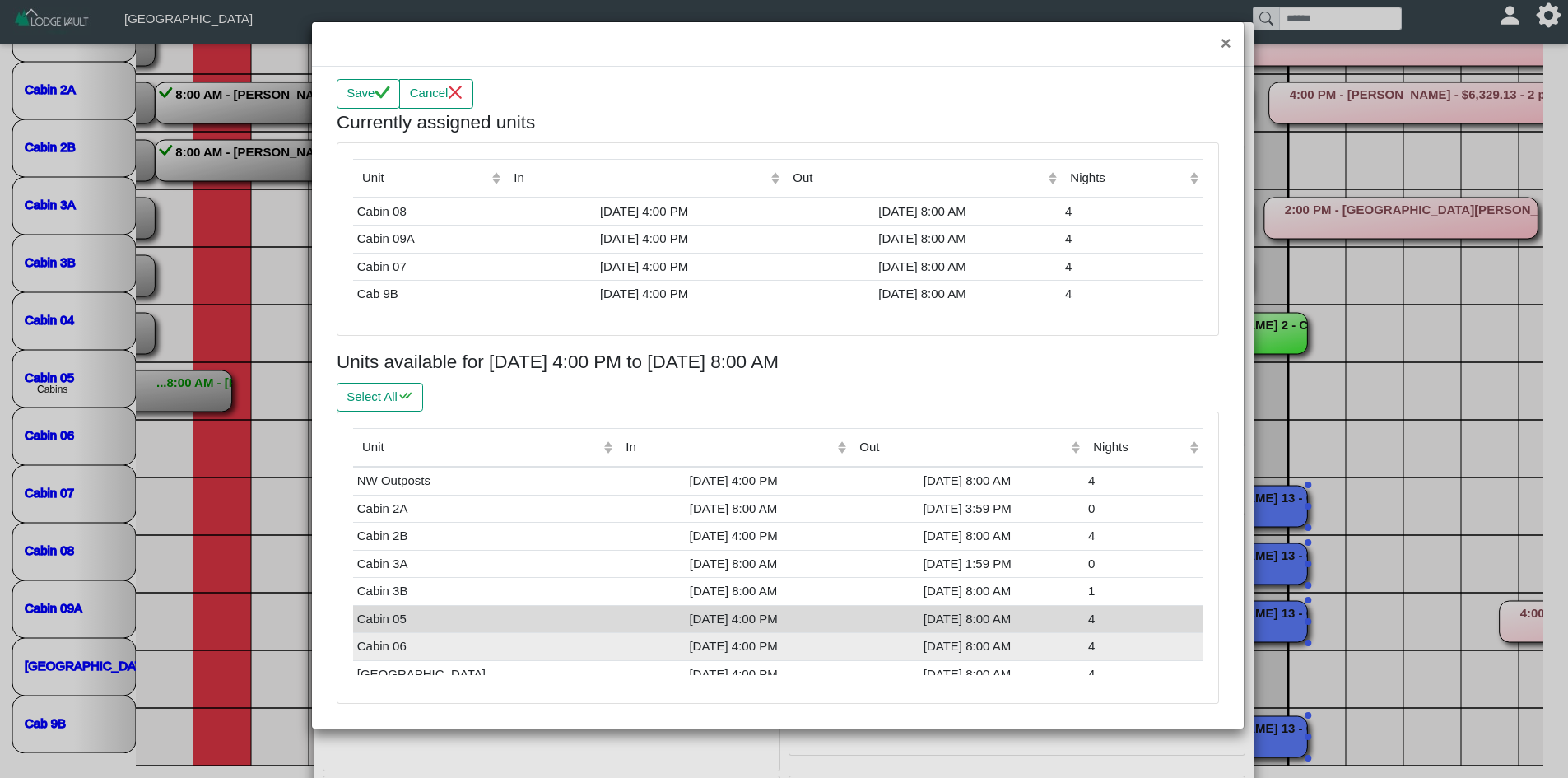
click at [407, 643] on td "Cabin 06" at bounding box center [485, 647] width 263 height 28
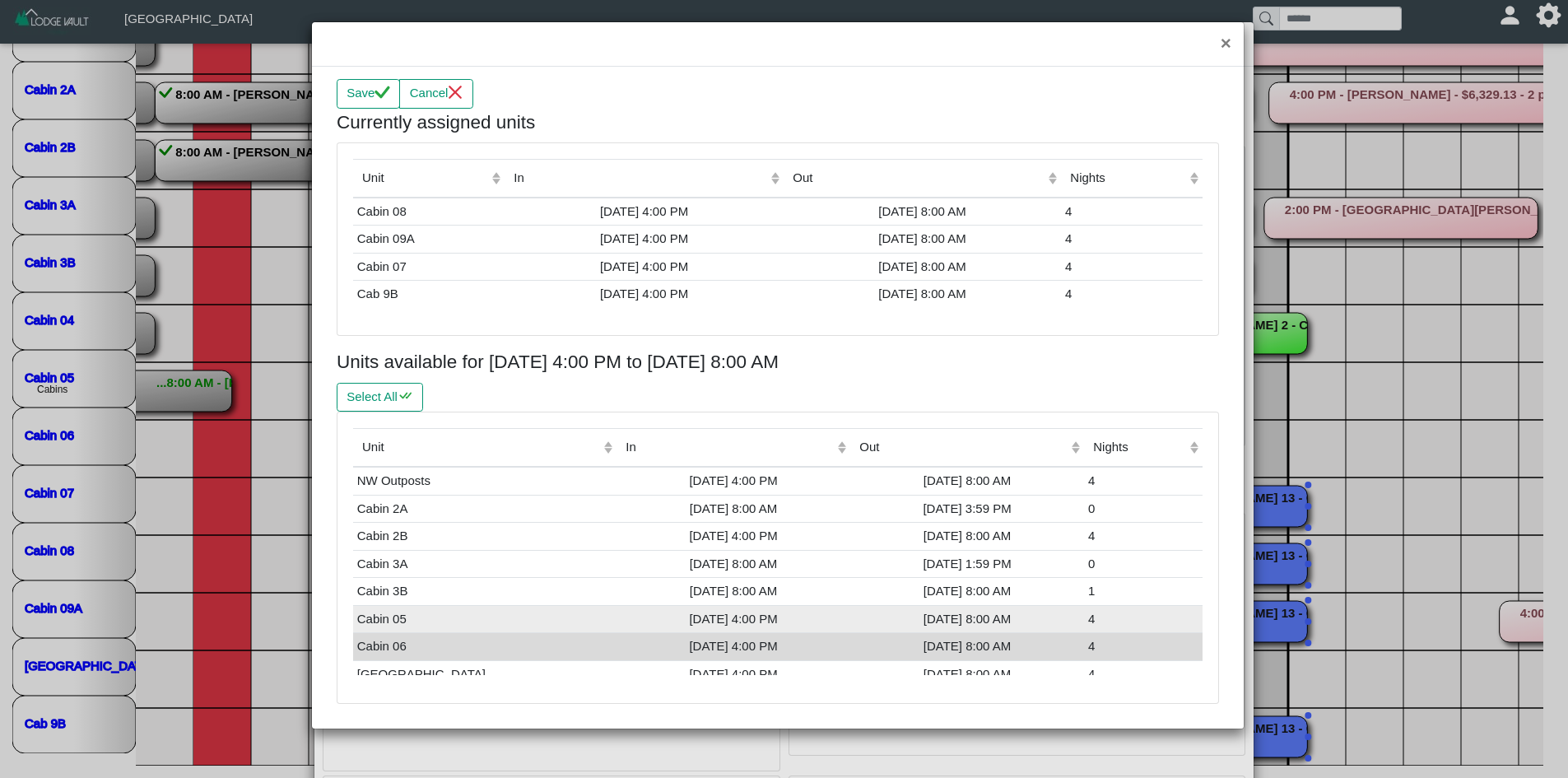
click at [405, 622] on td "Cabin 05" at bounding box center [485, 618] width 263 height 28
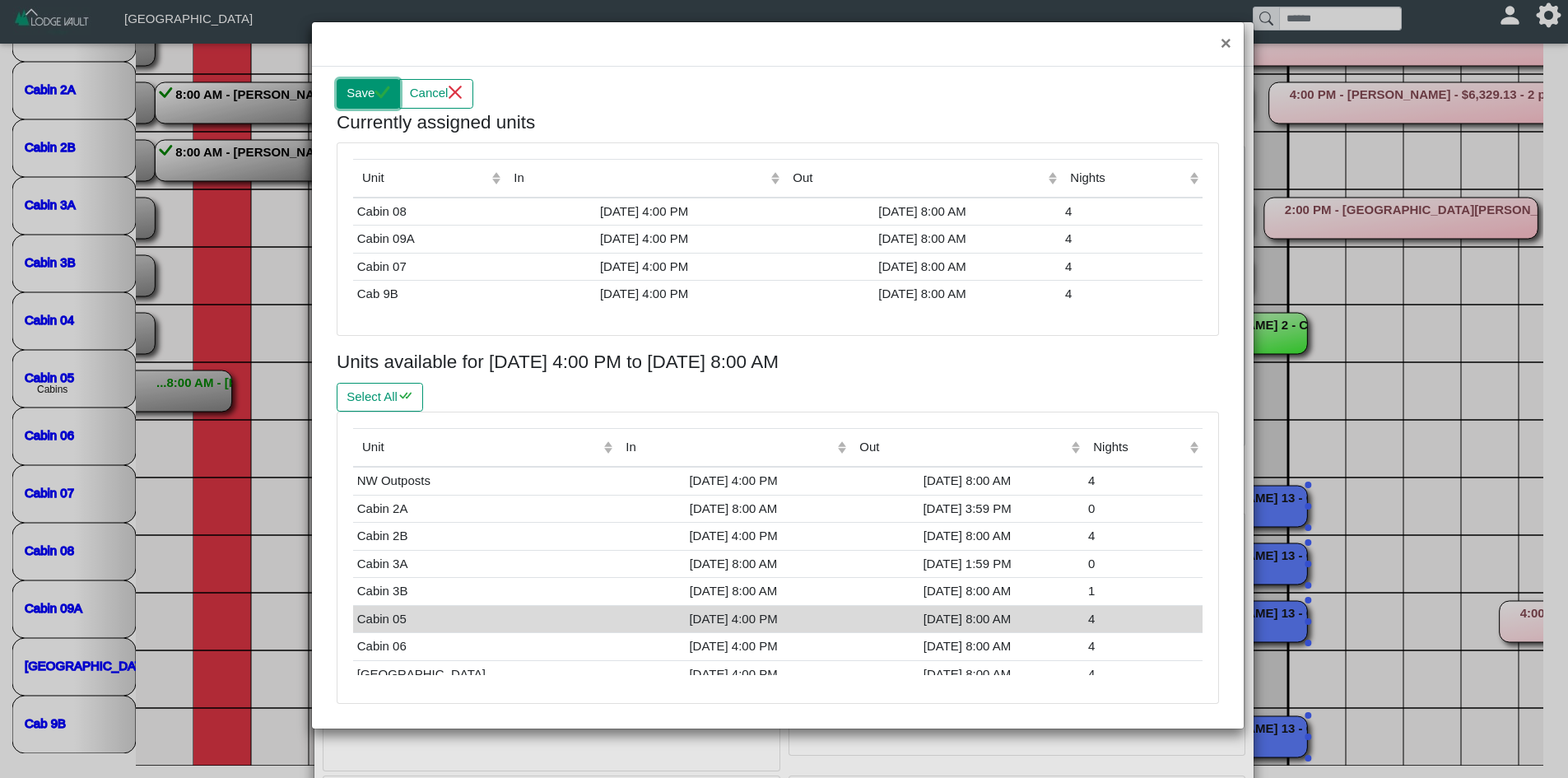
click at [369, 92] on button "Save" at bounding box center [369, 94] width 63 height 30
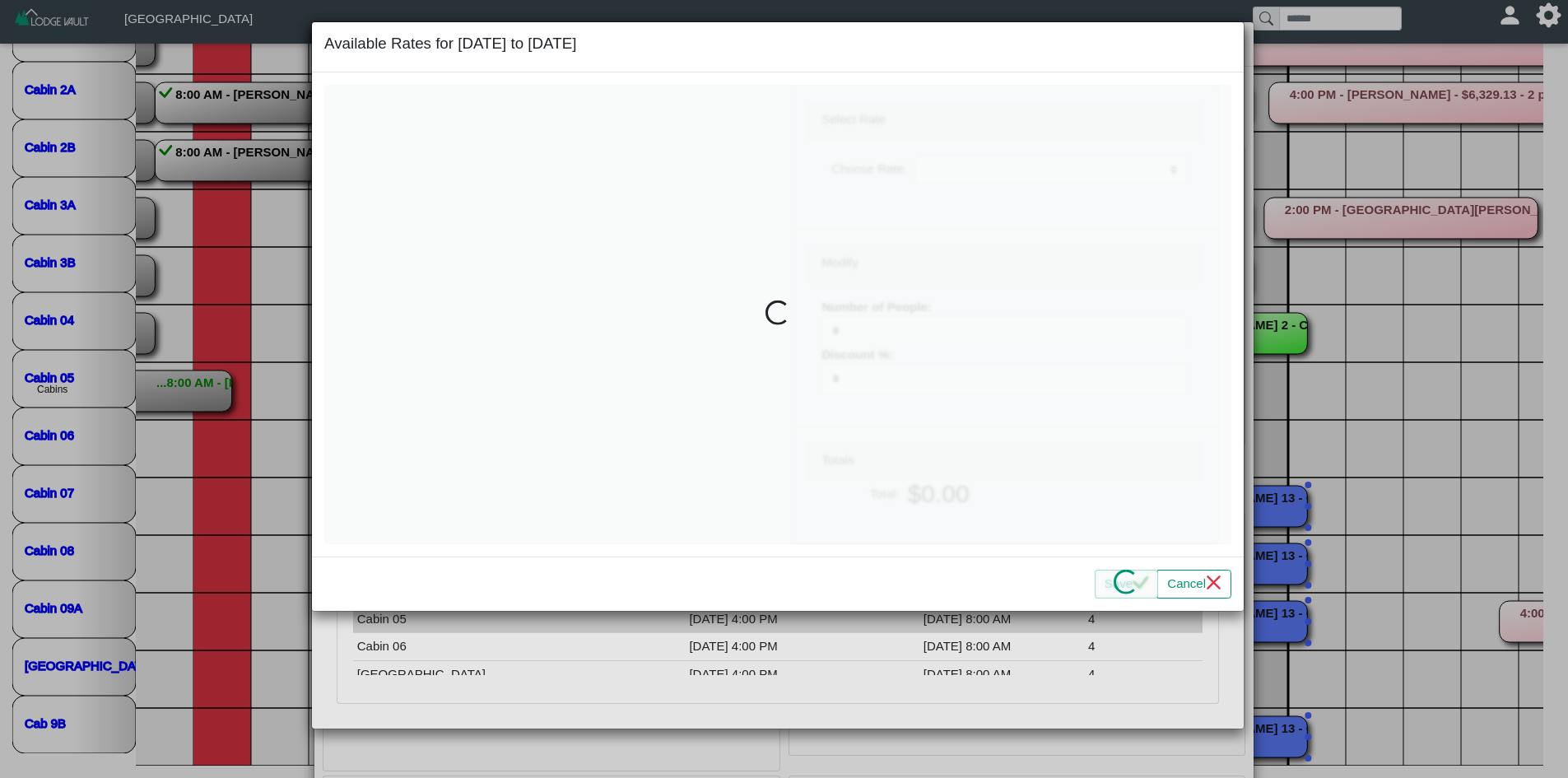
type input "*"
select select "**********"
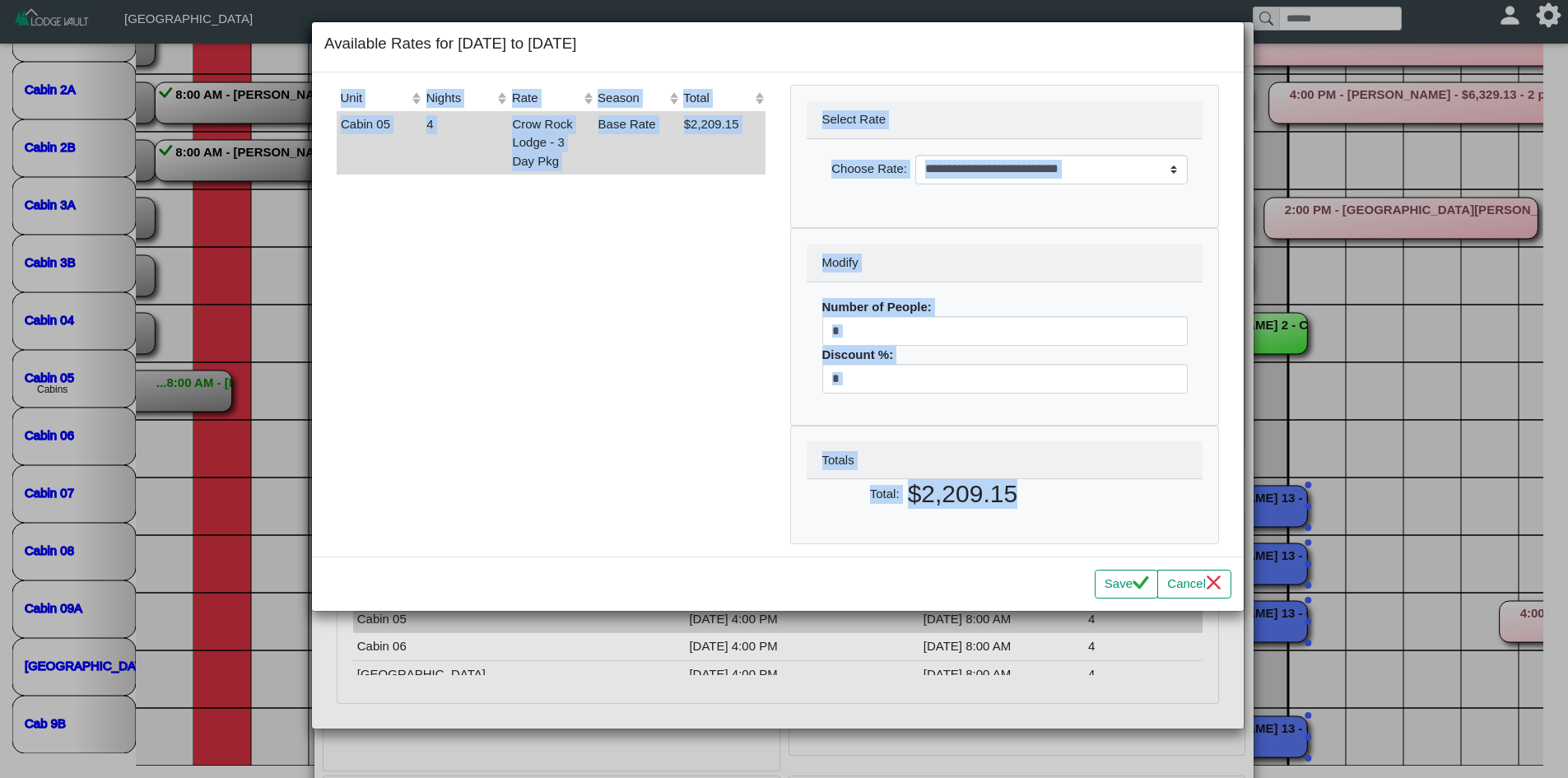
drag, startPoint x: 1039, startPoint y: 501, endPoint x: 650, endPoint y: 461, distance: 391.1
click at [650, 461] on div "**********" at bounding box center [778, 314] width 907 height 459
click at [1063, 502] on h2 "$2,209.15" at bounding box center [1056, 494] width 296 height 30
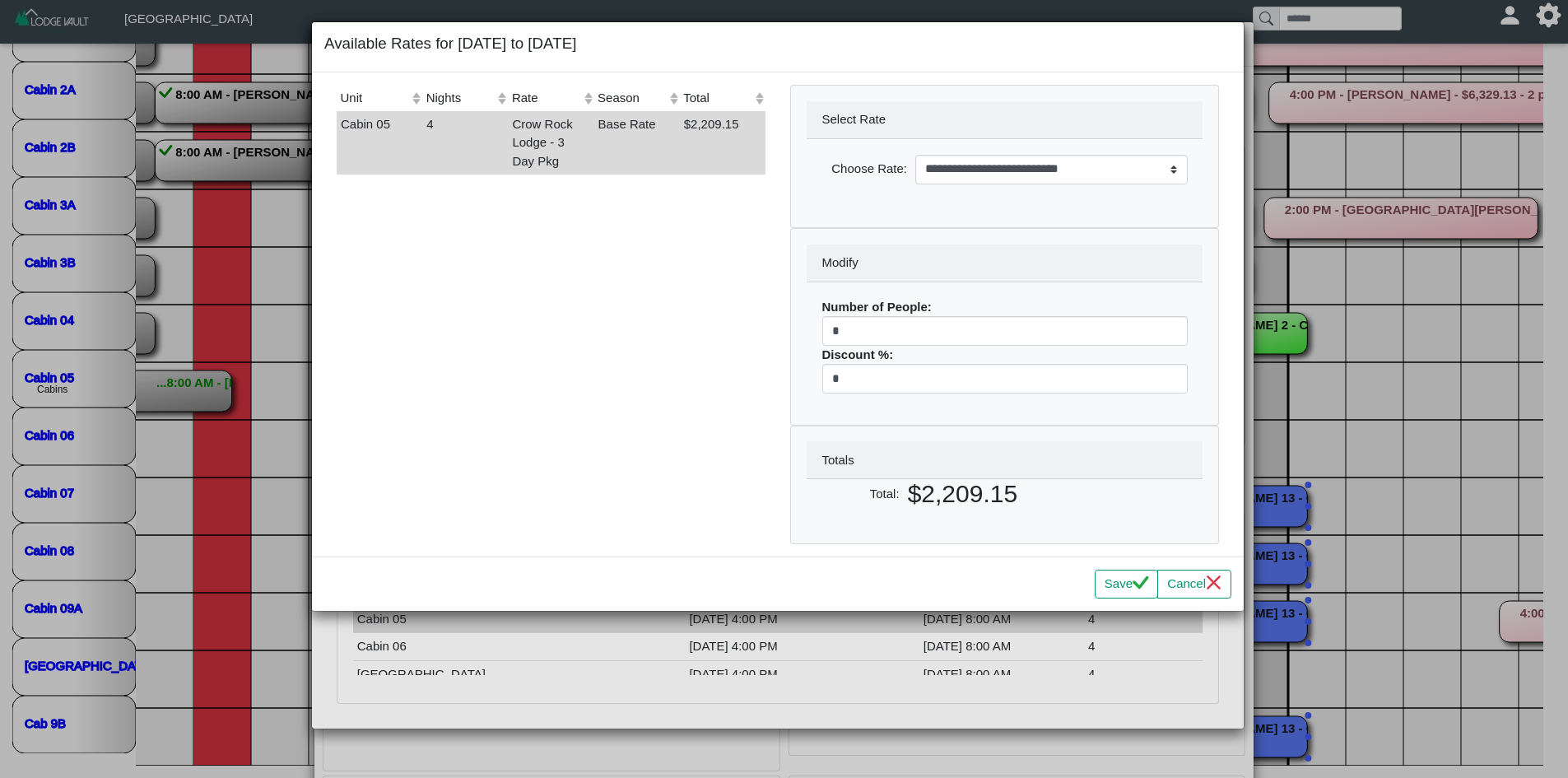
click at [1062, 499] on h2 "$2,209.15" at bounding box center [1056, 494] width 296 height 30
click at [1043, 489] on h2 "$2,209.15" at bounding box center [1056, 494] width 296 height 30
drag, startPoint x: 1042, startPoint y: 489, endPoint x: 1031, endPoint y: 489, distance: 11.0
click at [1040, 489] on h2 "$2,209.15" at bounding box center [1056, 494] width 296 height 30
click at [1176, 576] on button "Cancel" at bounding box center [1194, 584] width 74 height 30
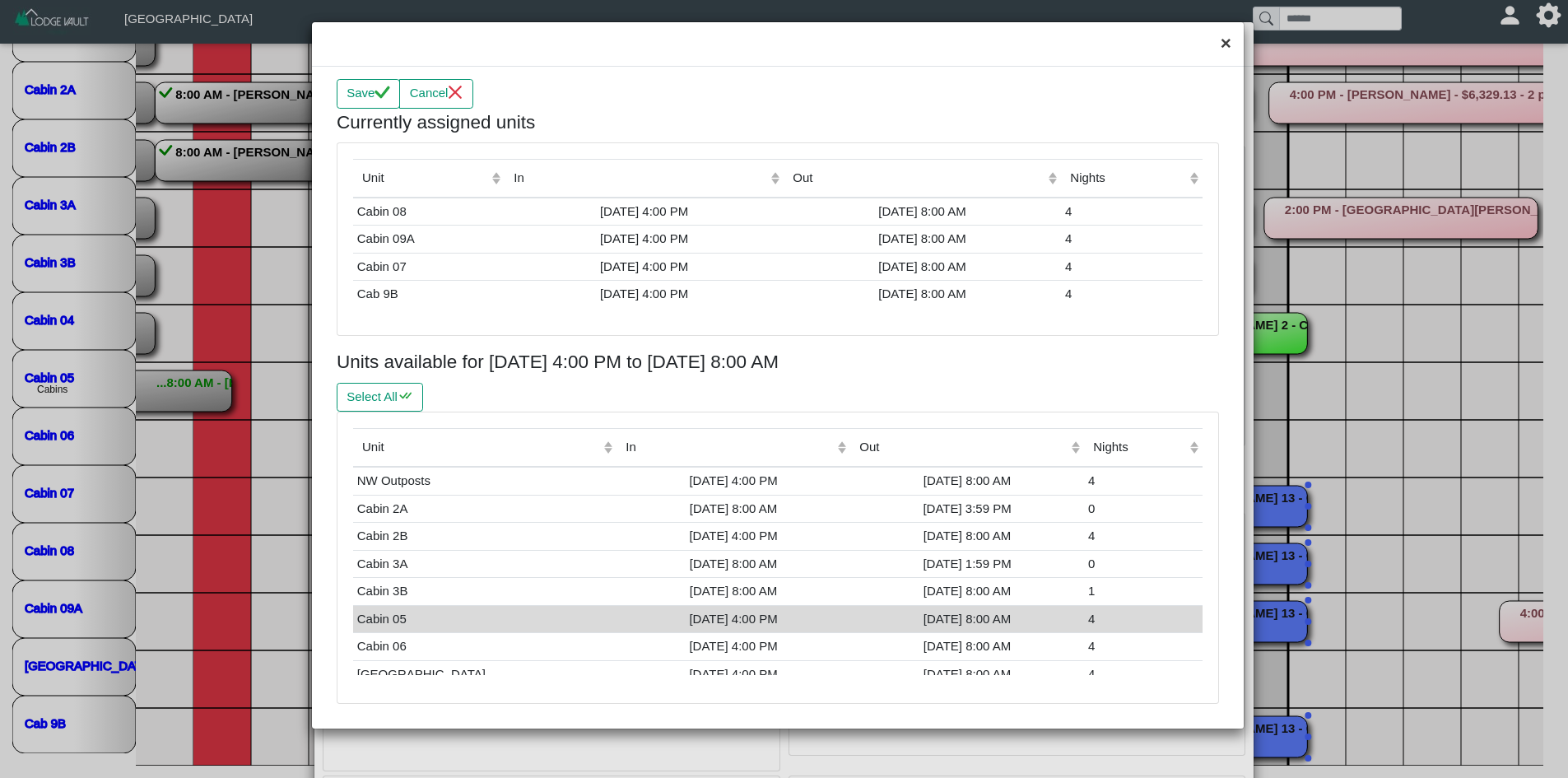
click at [1228, 53] on button "×" at bounding box center [1226, 44] width 35 height 43
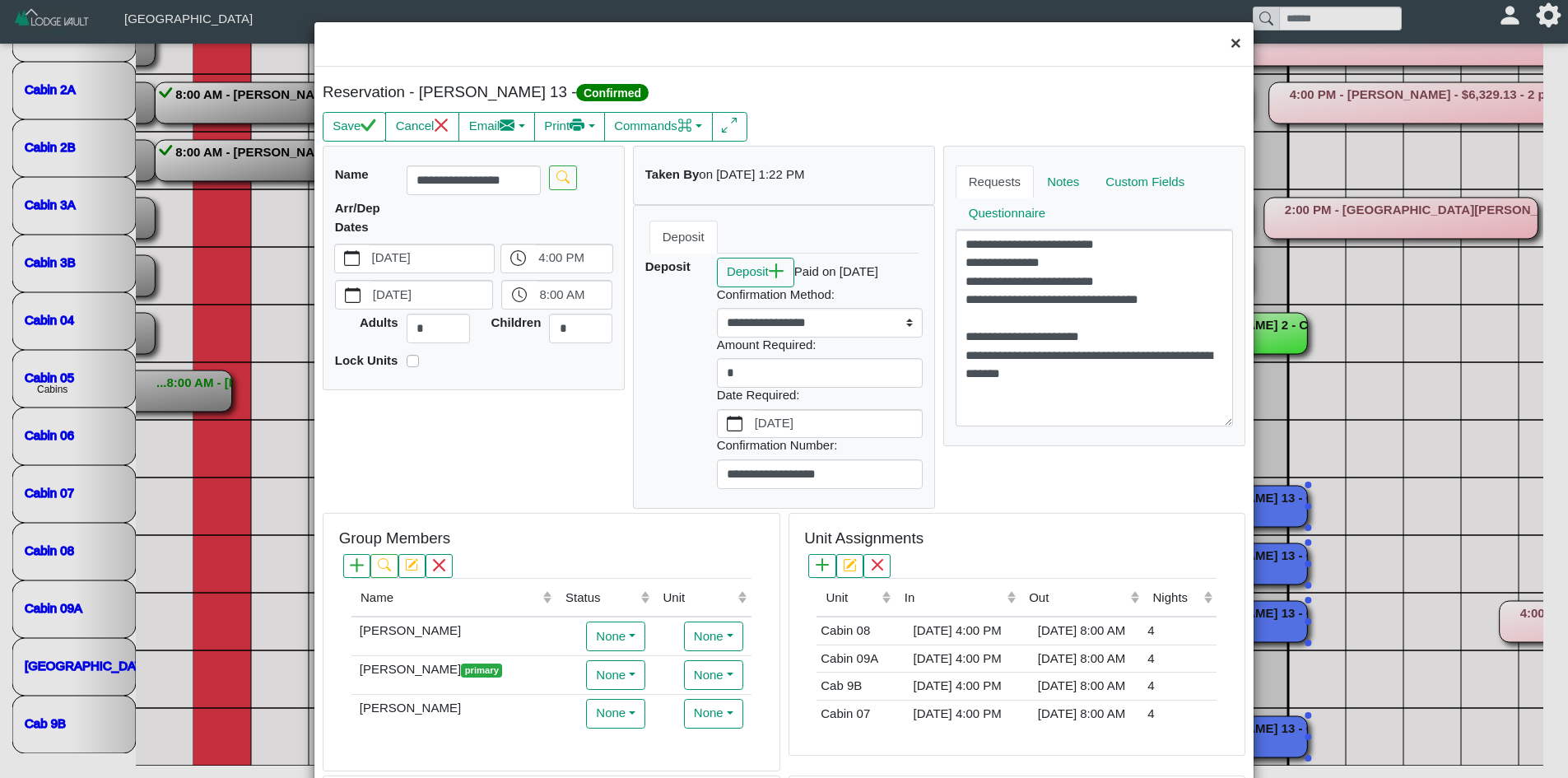
click at [1224, 39] on button "×" at bounding box center [1235, 44] width 35 height 43
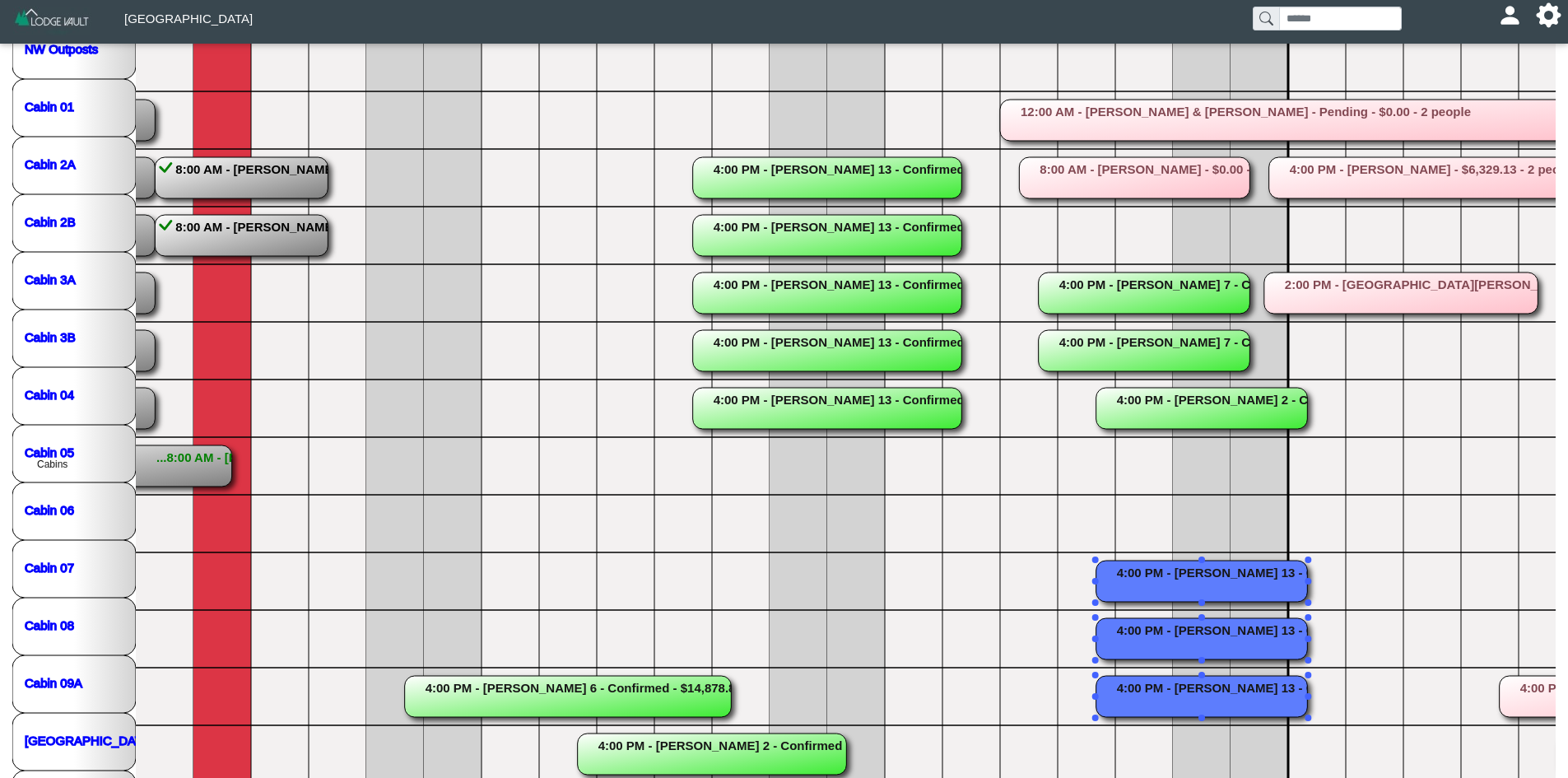
scroll to position [197, 0]
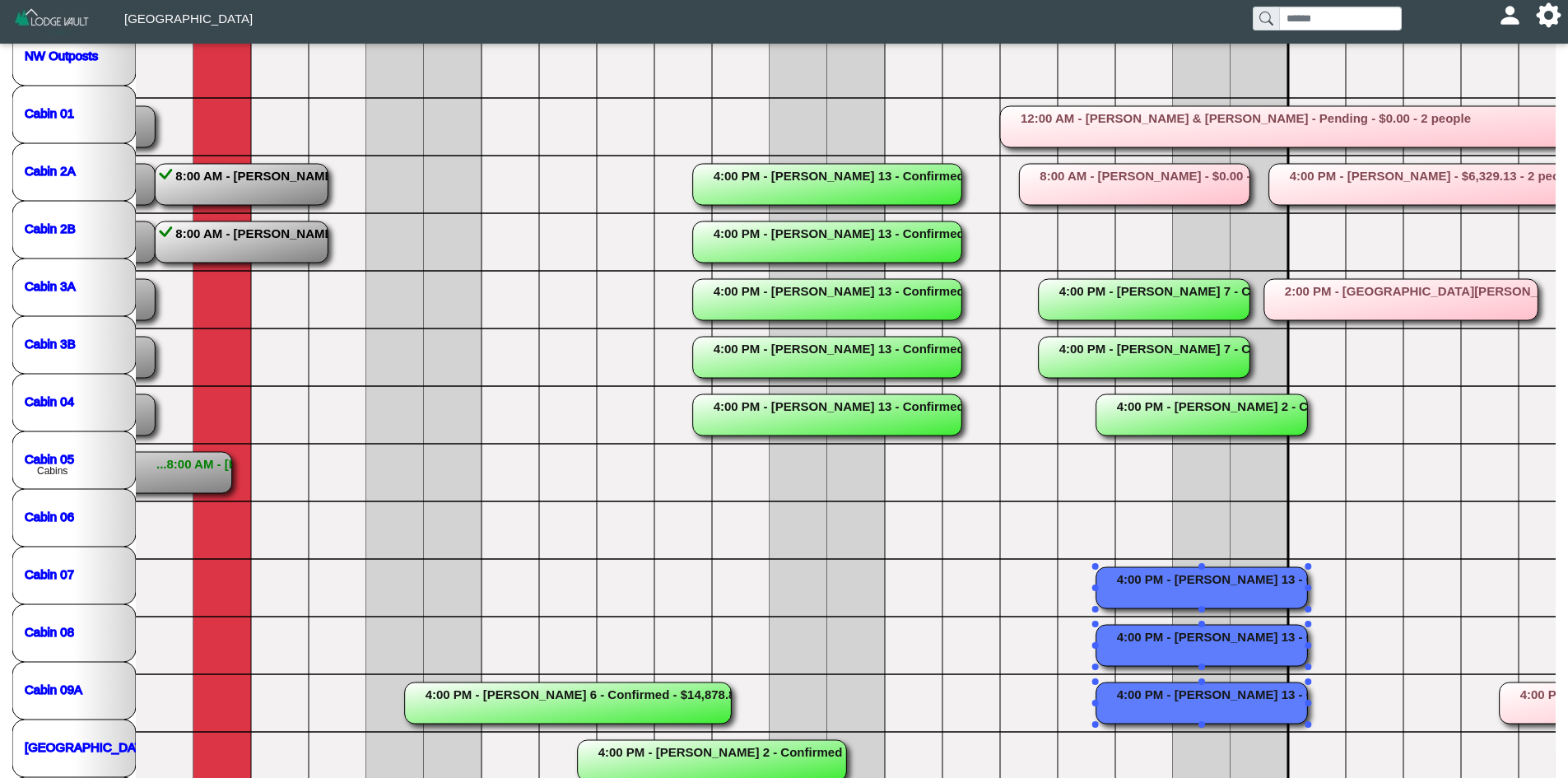
click at [1253, 577] on rect at bounding box center [1202, 588] width 212 height 41
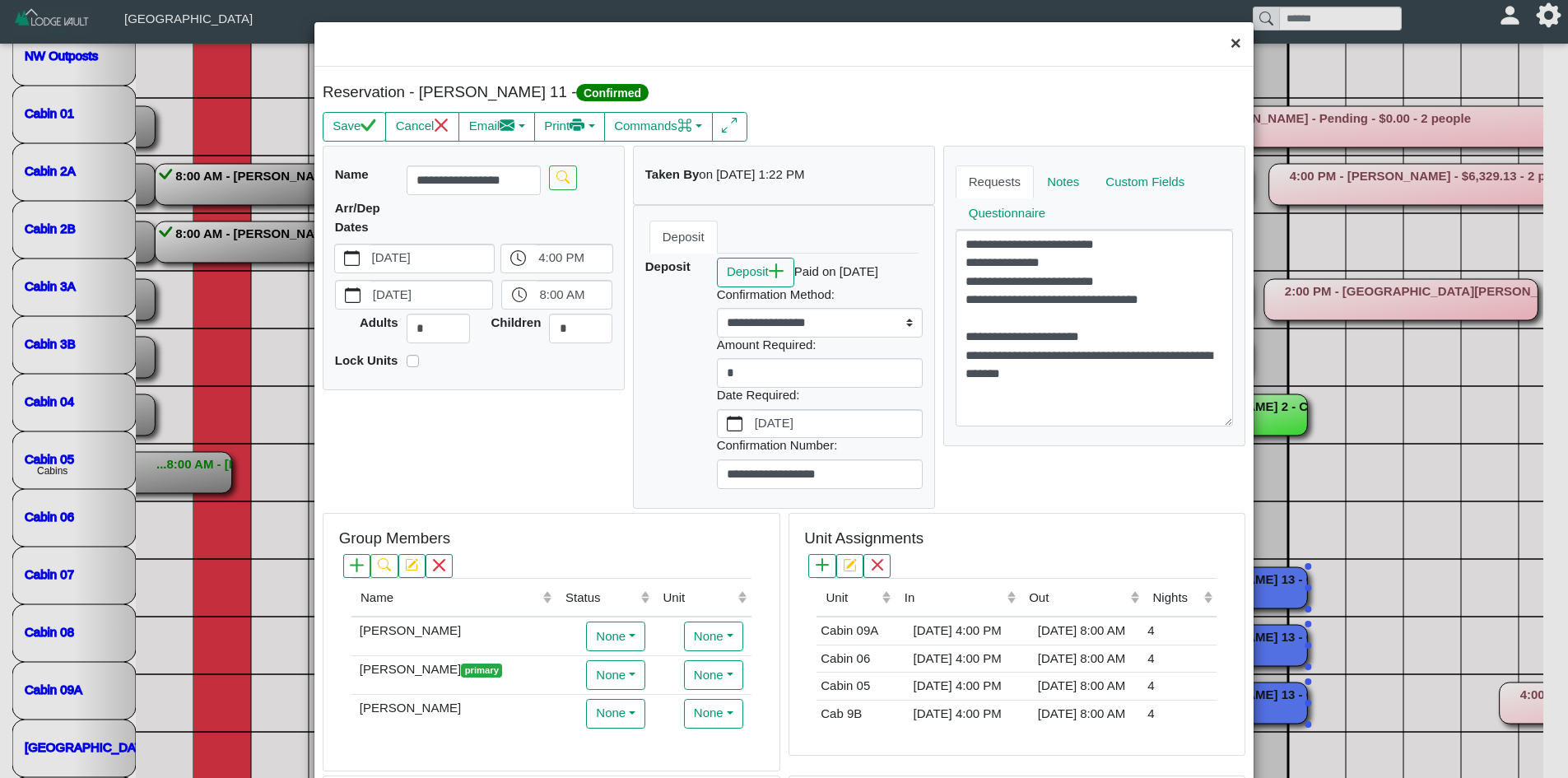
drag, startPoint x: 1224, startPoint y: 47, endPoint x: 1227, endPoint y: 61, distance: 14.3
click at [1224, 47] on button "×" at bounding box center [1235, 44] width 35 height 43
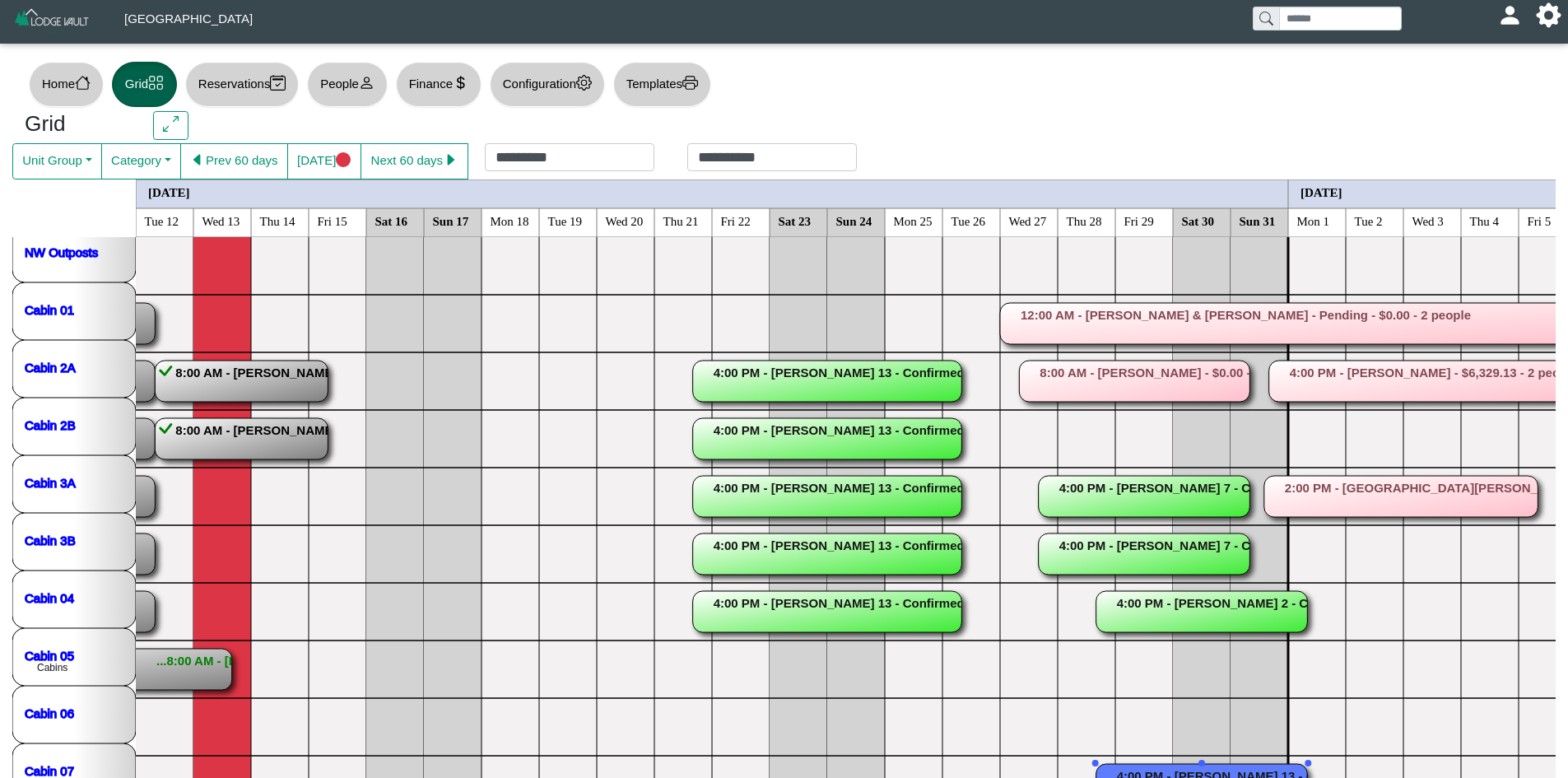
scroll to position [279, 0]
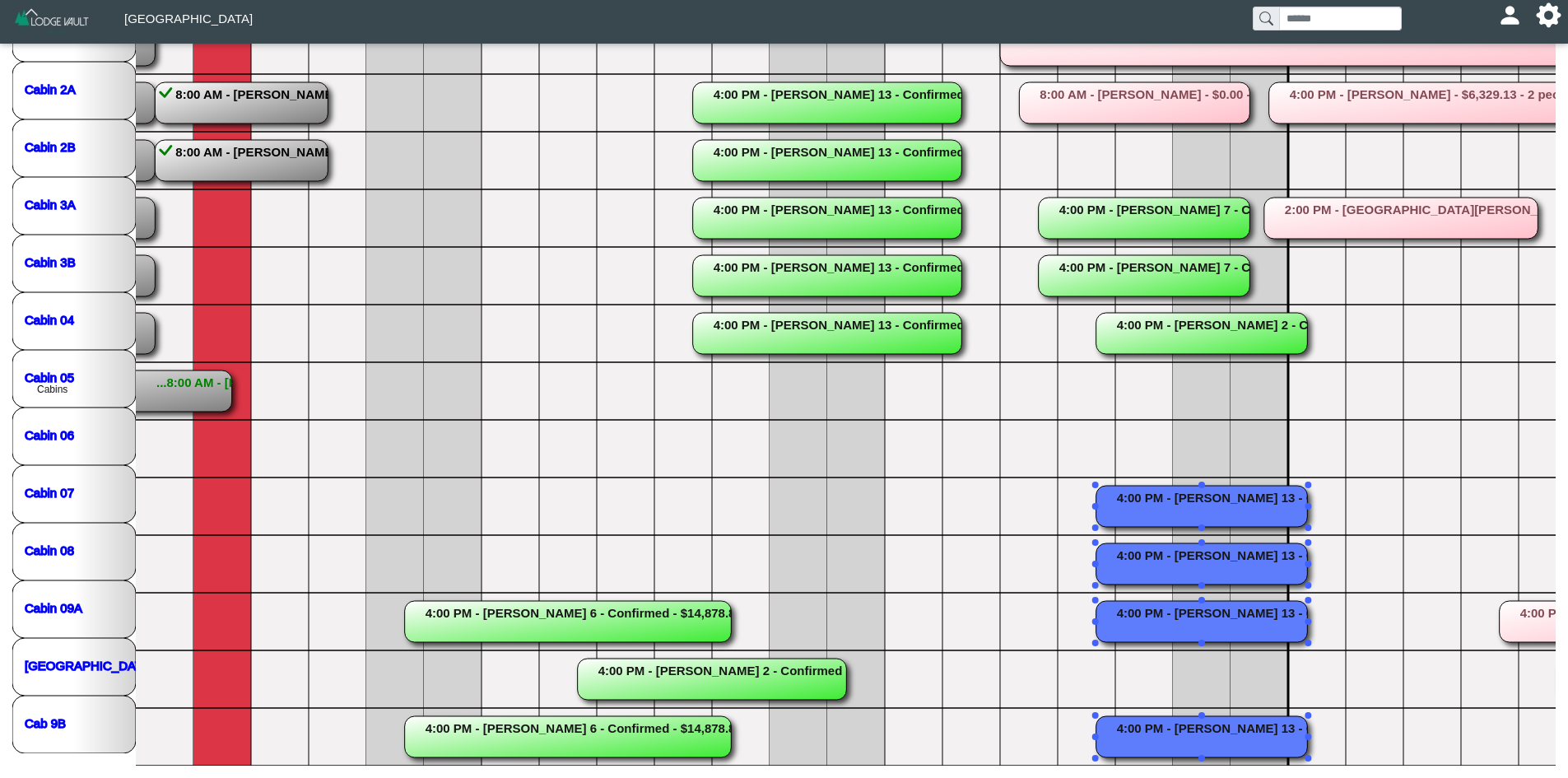
click at [1180, 556] on rect at bounding box center [1202, 564] width 212 height 41
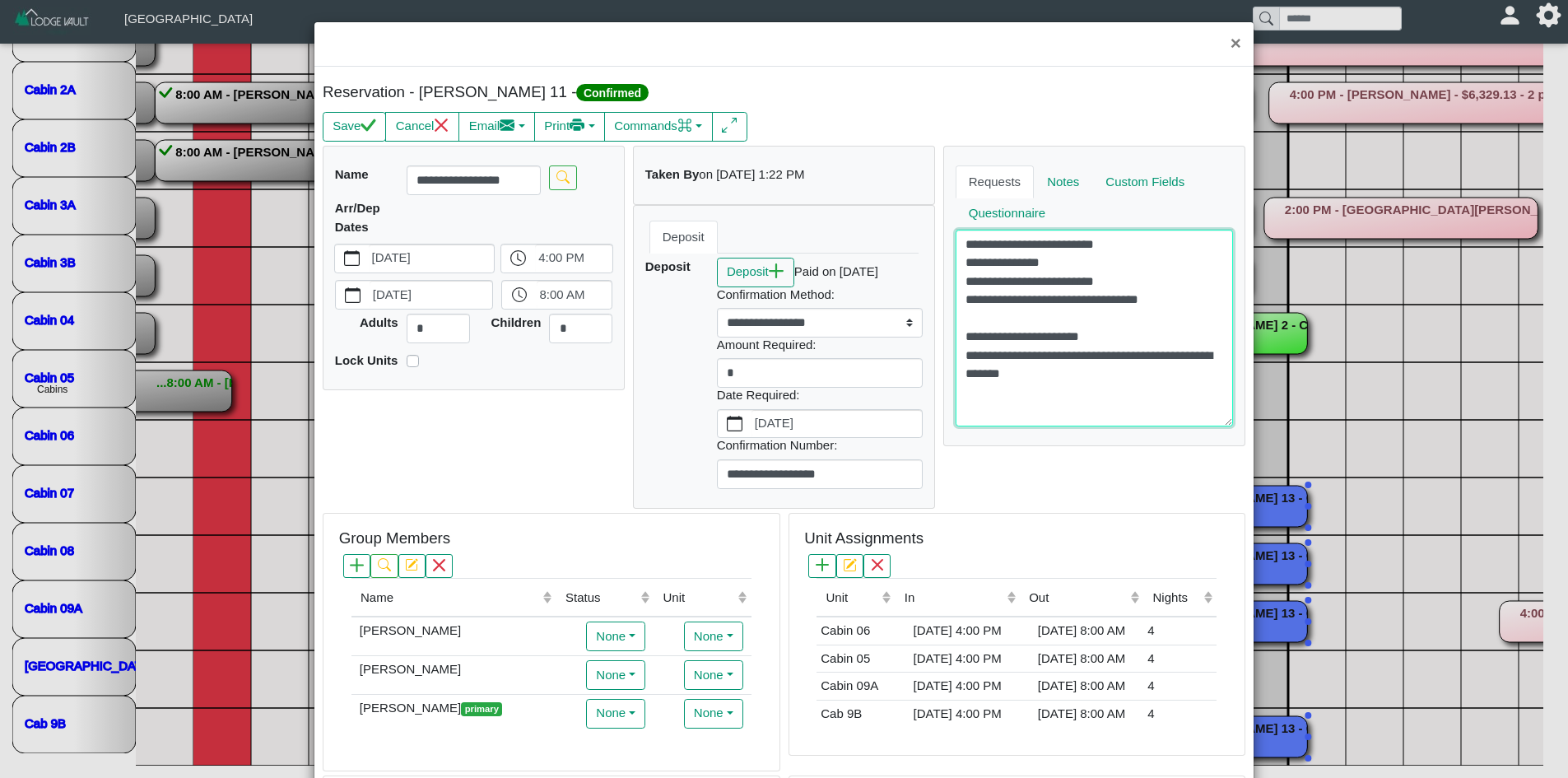
click at [1172, 311] on textarea "**********" at bounding box center [1095, 327] width 278 height 196
drag, startPoint x: 1111, startPoint y: 243, endPoint x: 945, endPoint y: 247, distance: 166.0
click at [952, 247] on div "**********" at bounding box center [1095, 296] width 287 height 261
click at [971, 243] on textarea "**********" at bounding box center [1095, 327] width 278 height 196
click at [956, 266] on textarea "**********" at bounding box center [1095, 327] width 278 height 196
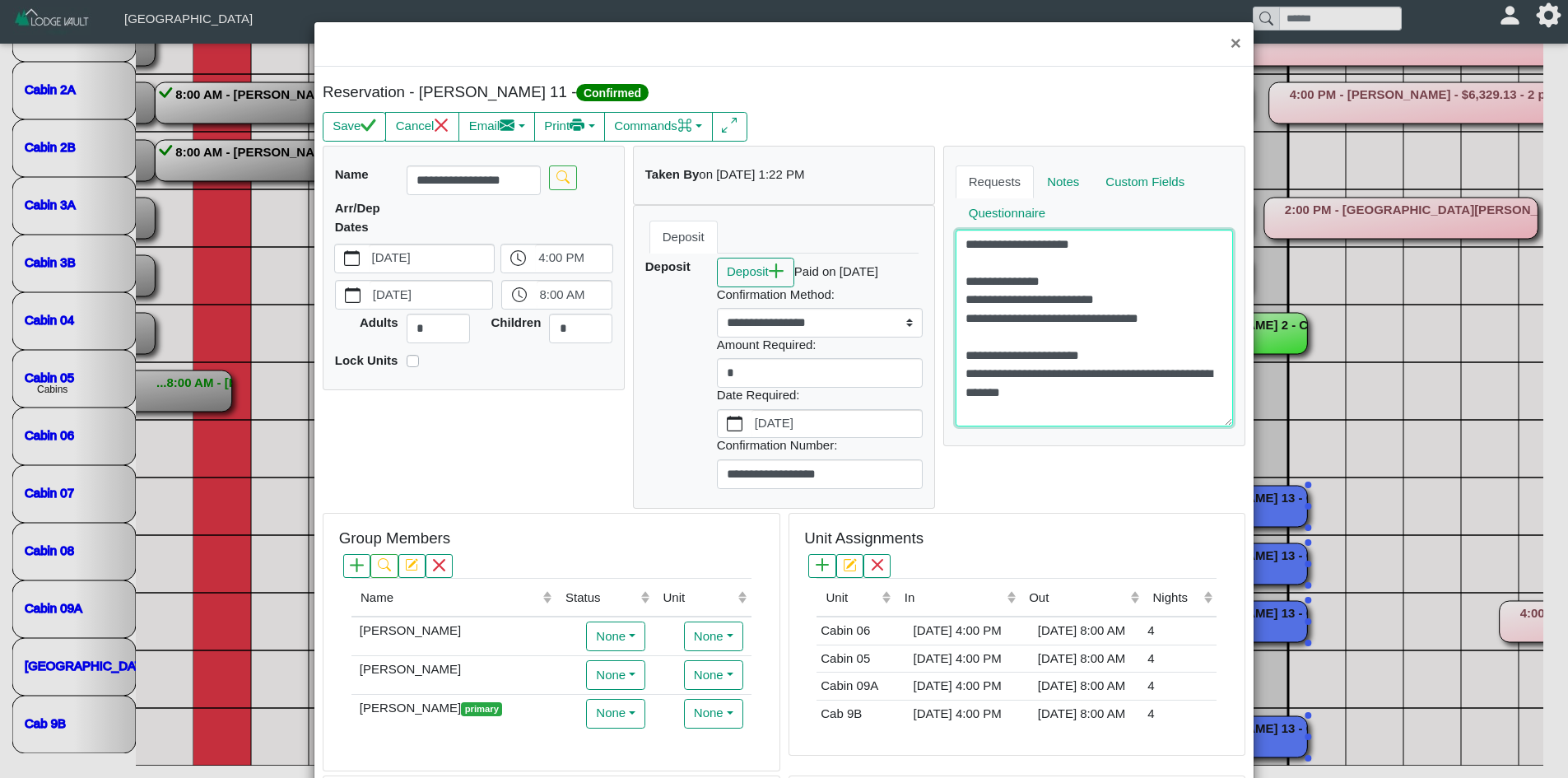
click at [956, 300] on textarea "**********" at bounding box center [1095, 327] width 278 height 196
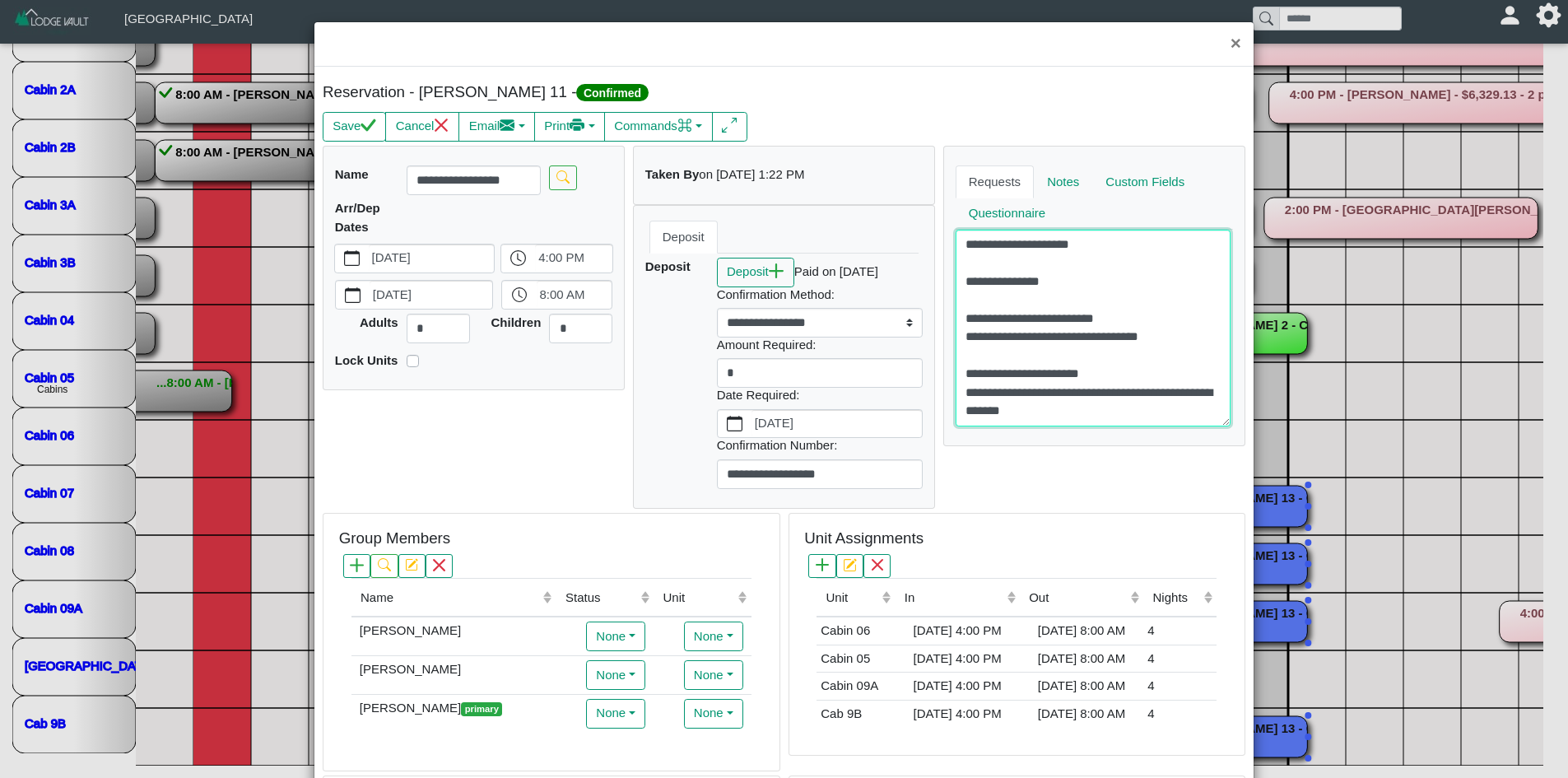
scroll to position [0, 0]
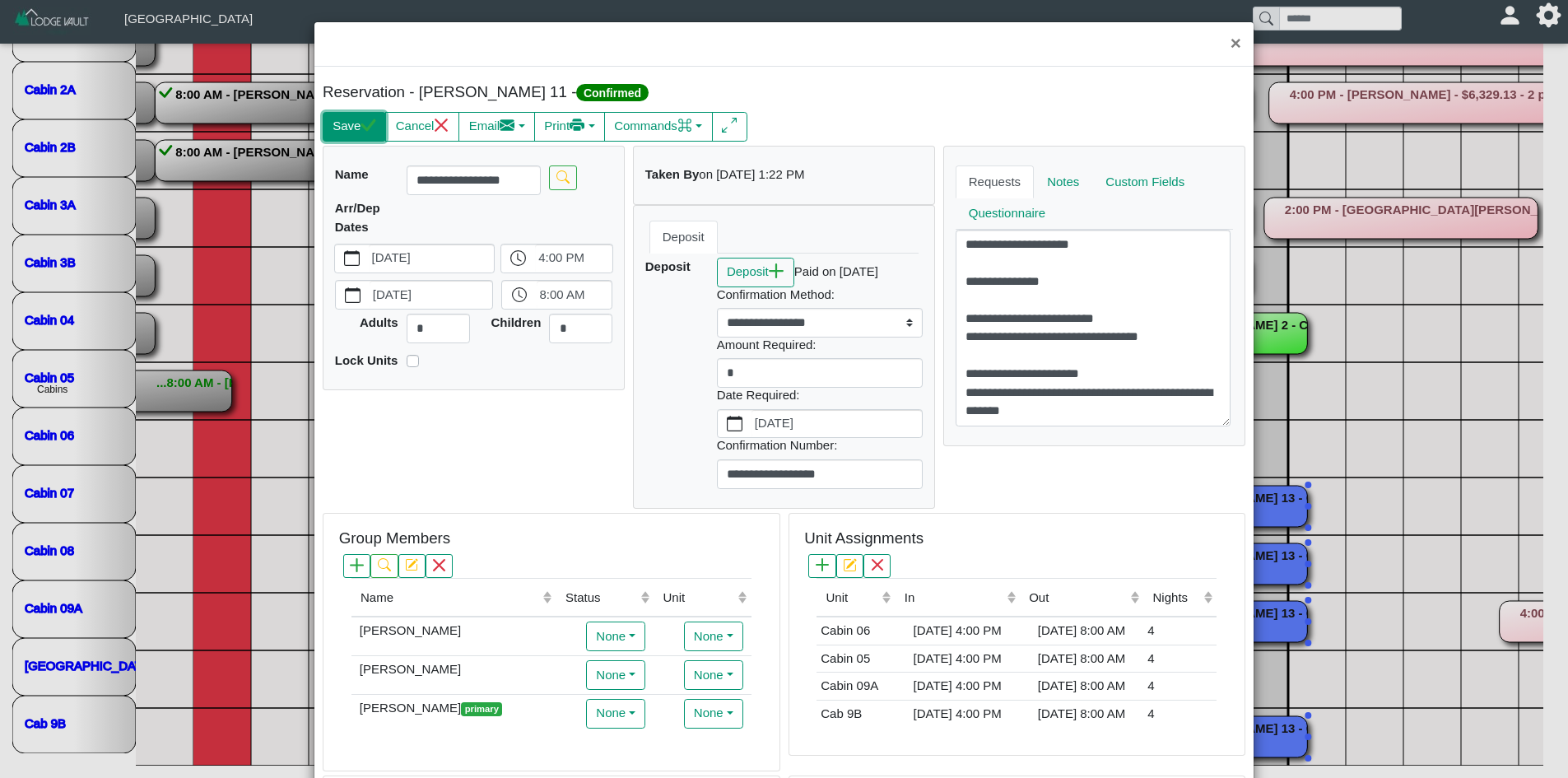
click at [351, 121] on button "Save" at bounding box center [354, 126] width 63 height 30
type textarea "**********"
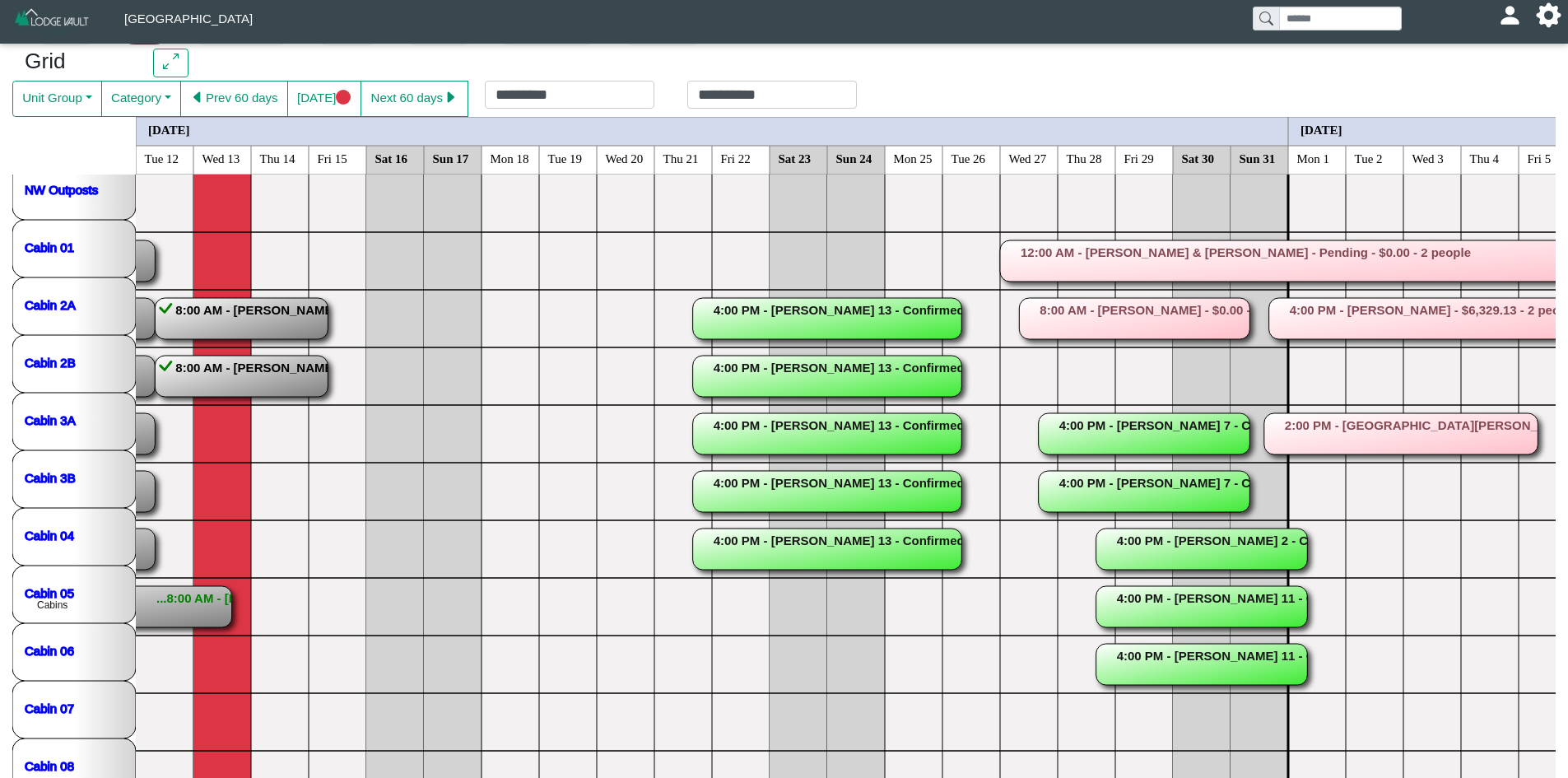
scroll to position [61, 0]
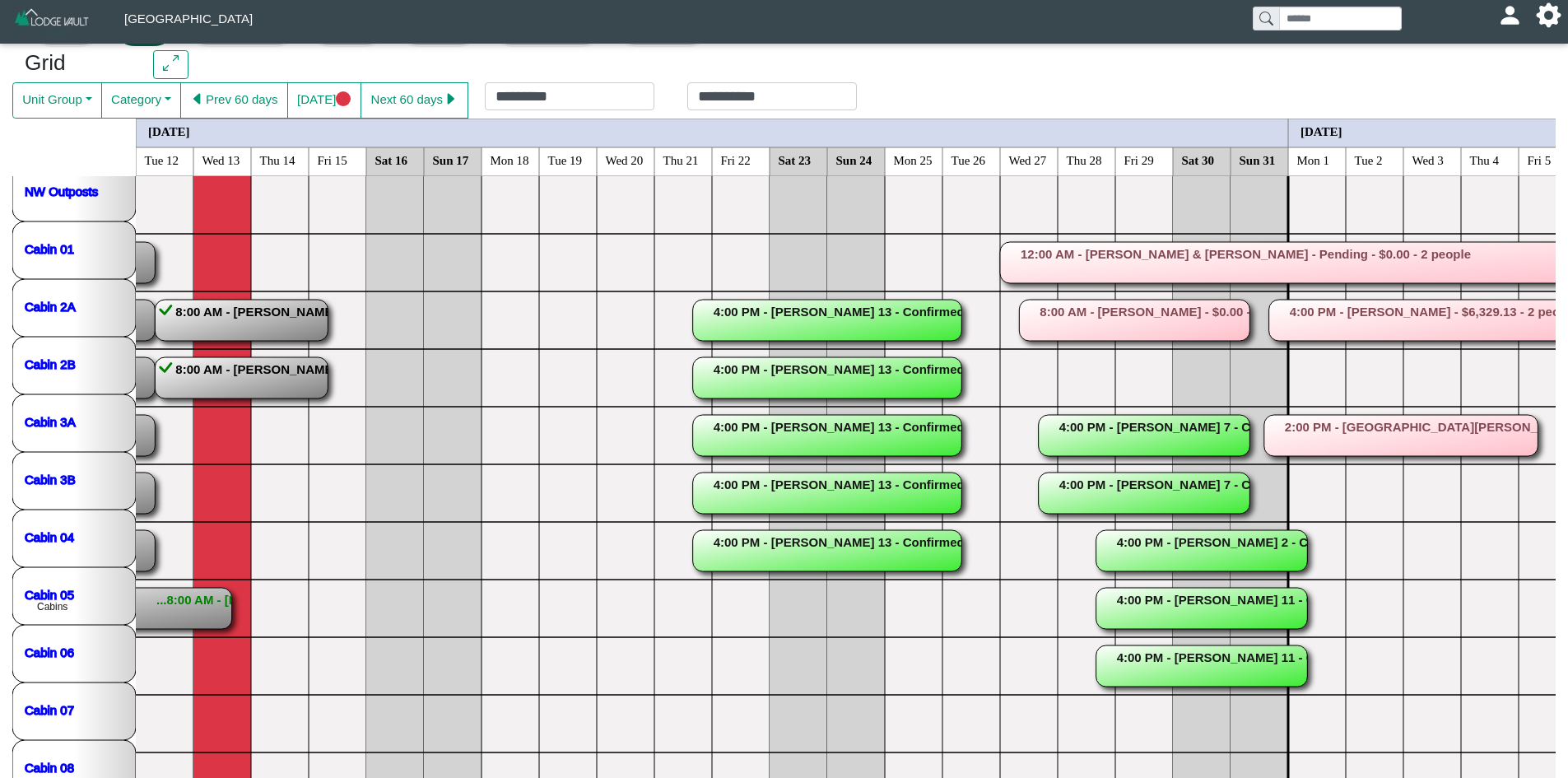
click at [1092, 472] on rect at bounding box center [1144, 493] width 212 height 41
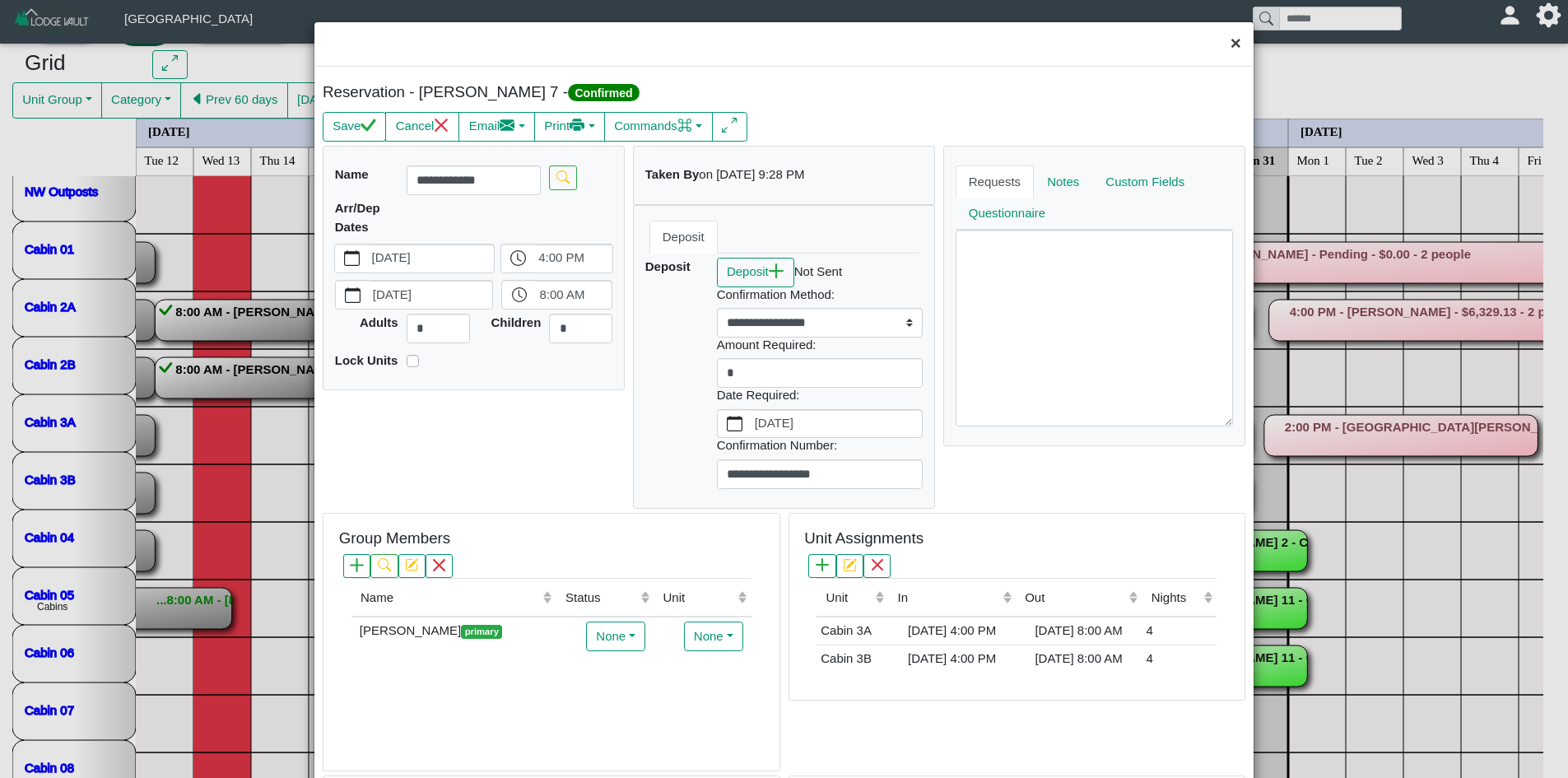
click at [1224, 39] on button "×" at bounding box center [1235, 44] width 35 height 43
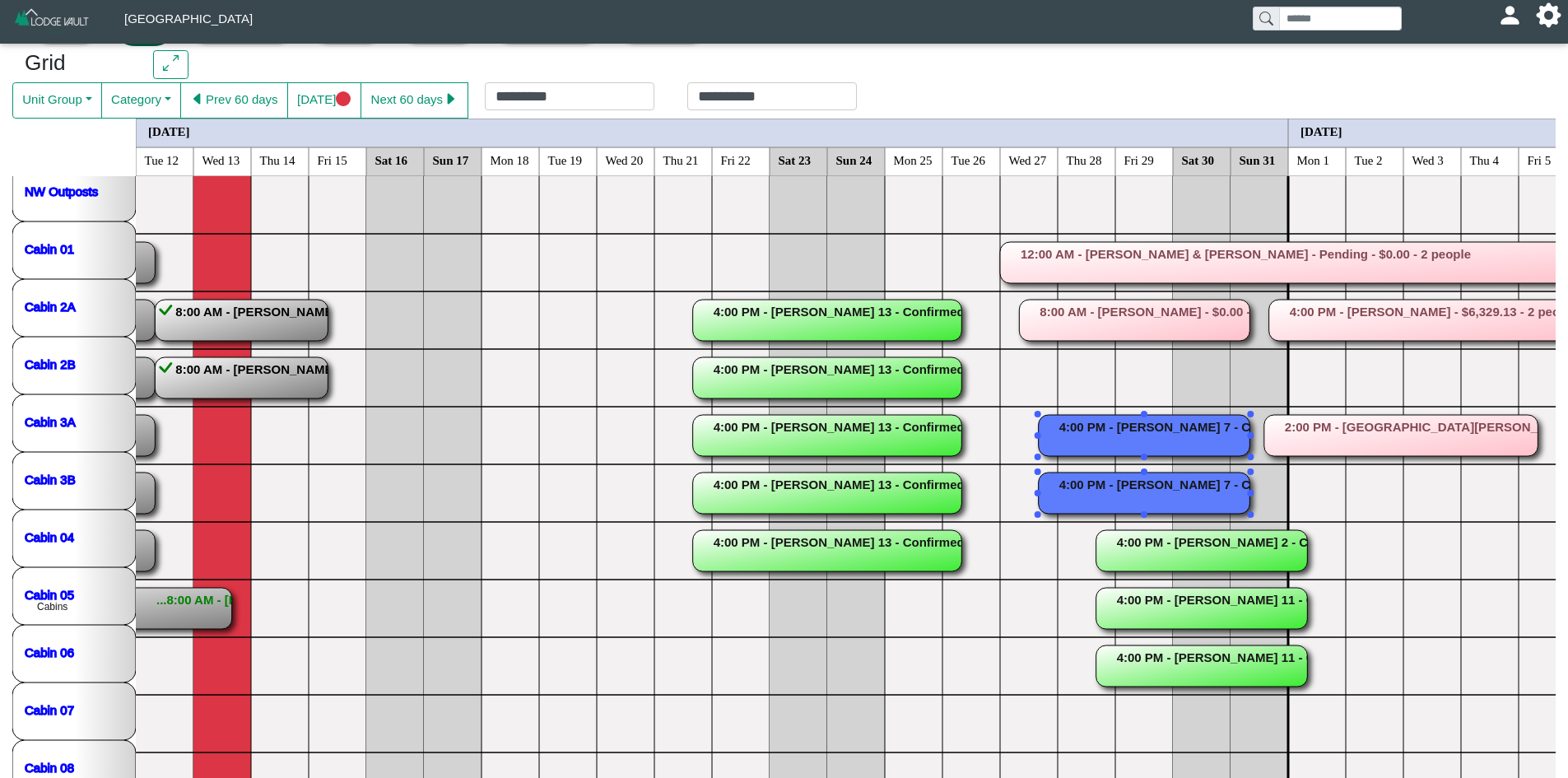
scroll to position [13, 0]
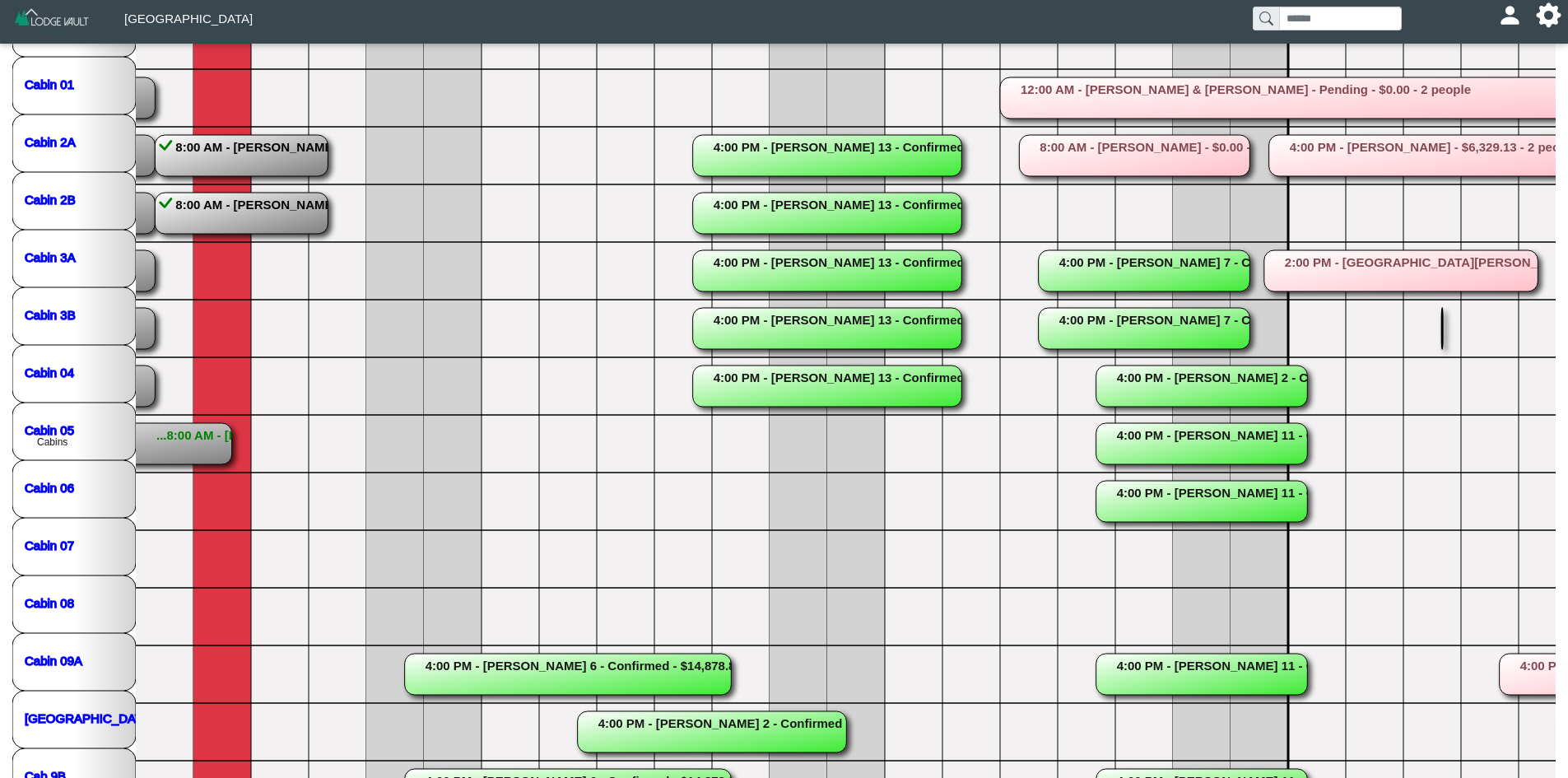
scroll to position [224, 0]
drag, startPoint x: 1566, startPoint y: 525, endPoint x: 1563, endPoint y: 450, distance: 75.1
click at [1563, 450] on div "**********" at bounding box center [784, 326] width 1568 height 986
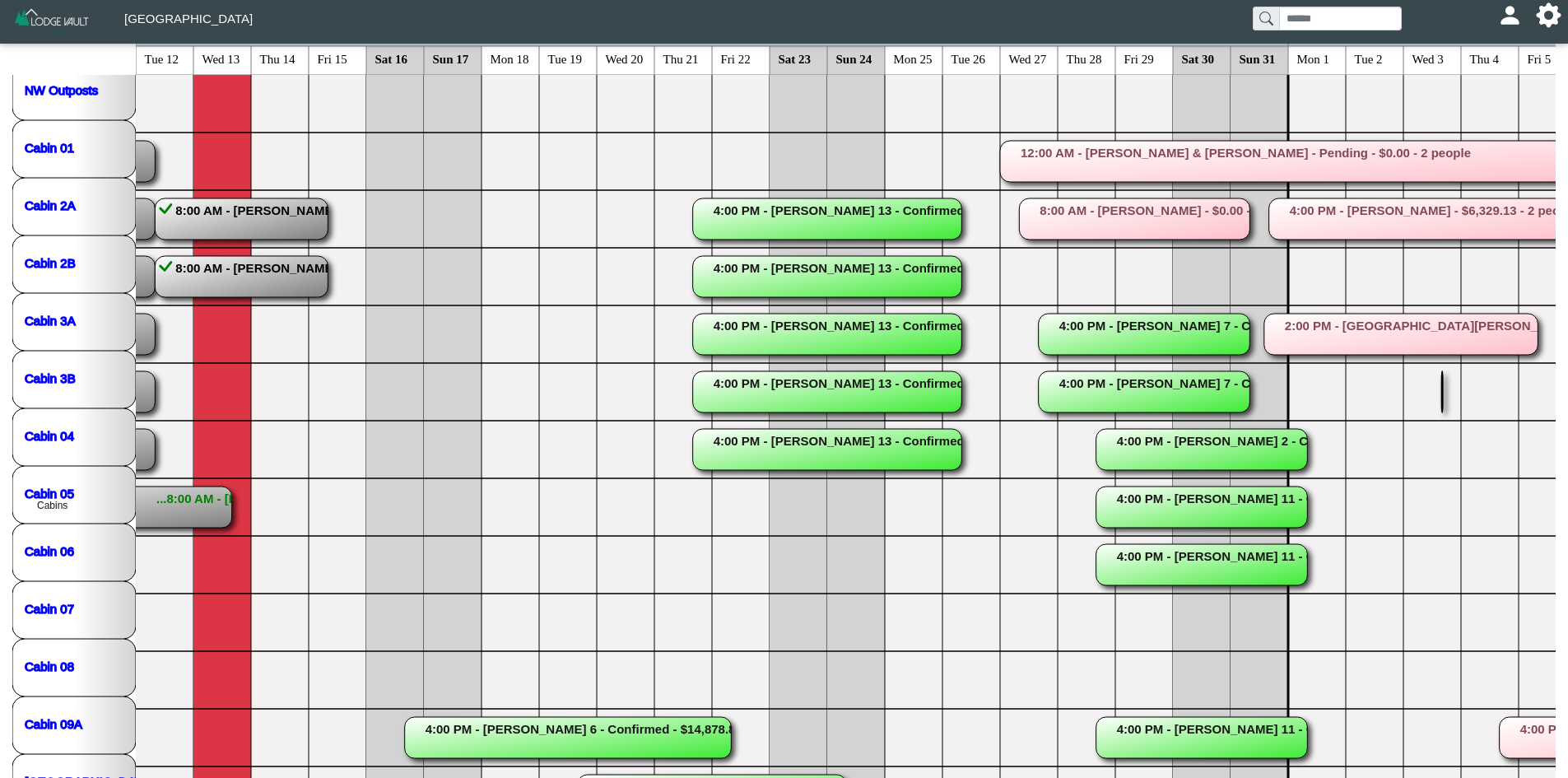
scroll to position [279, 0]
